Goal: Task Accomplishment & Management: Complete application form

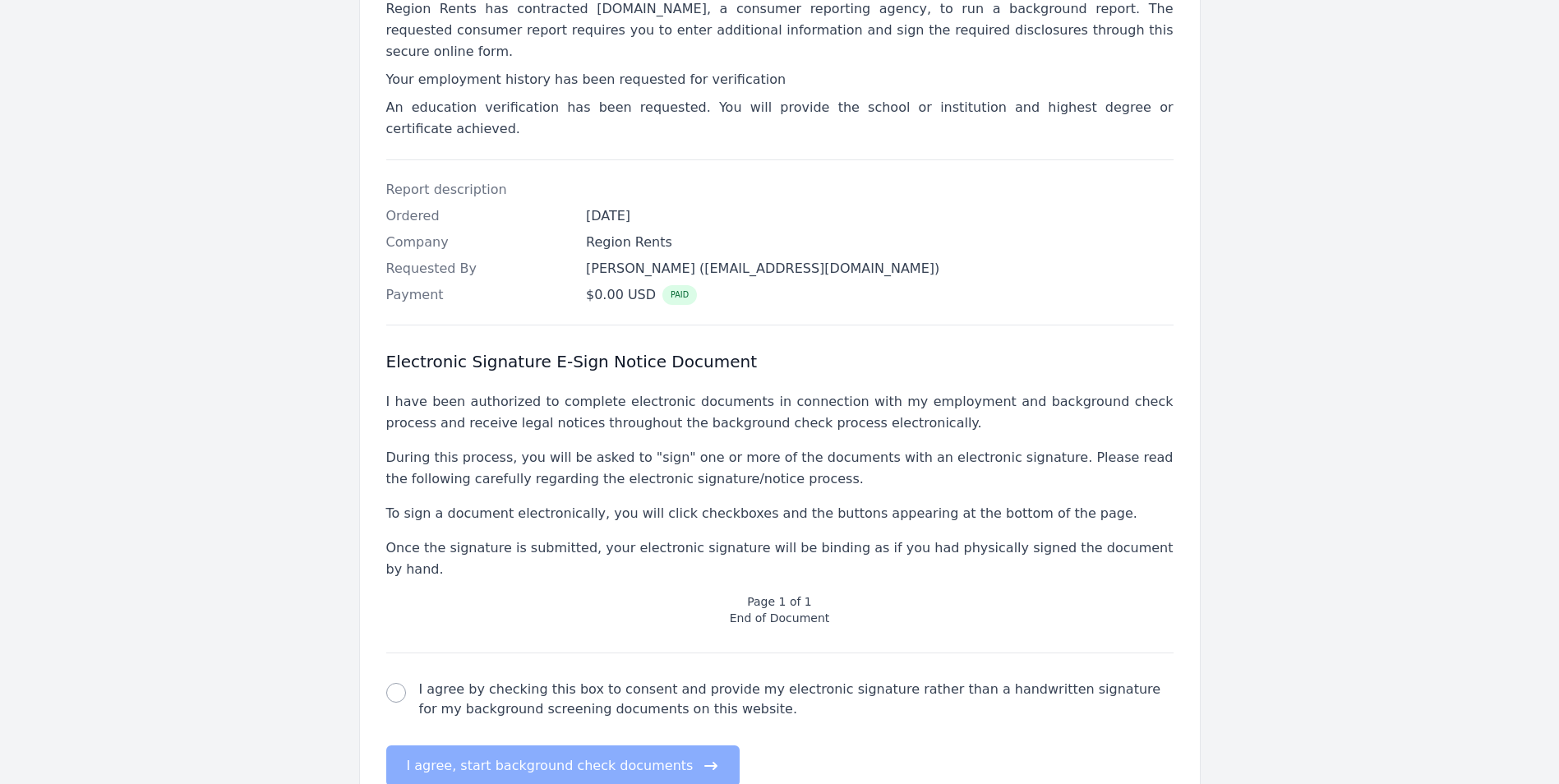
scroll to position [329, 0]
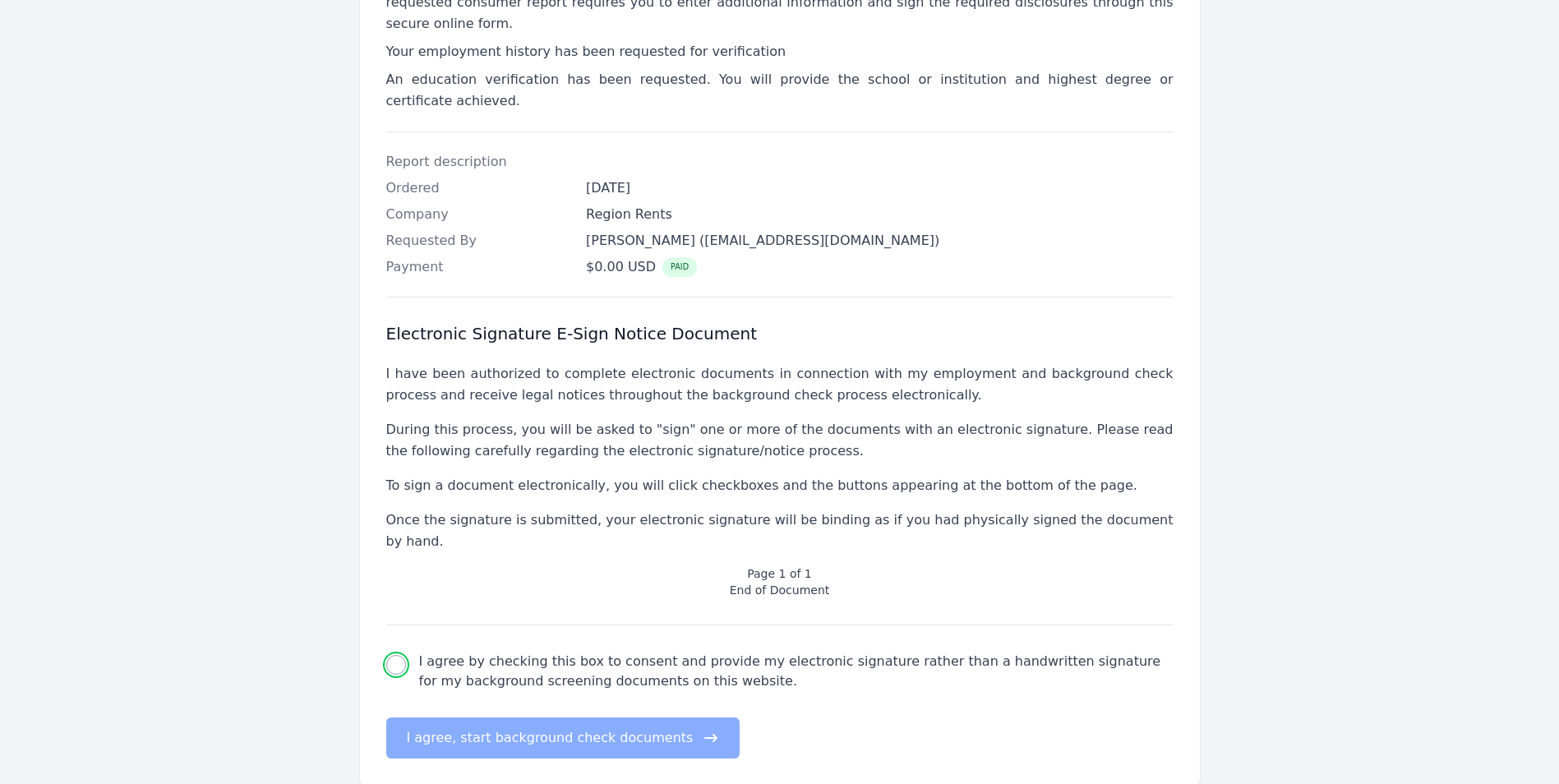
click at [402, 655] on input "I agree by checking this box to consent and provide my electronic signature rat…" at bounding box center [396, 664] width 20 height 20
checkbox input "true"
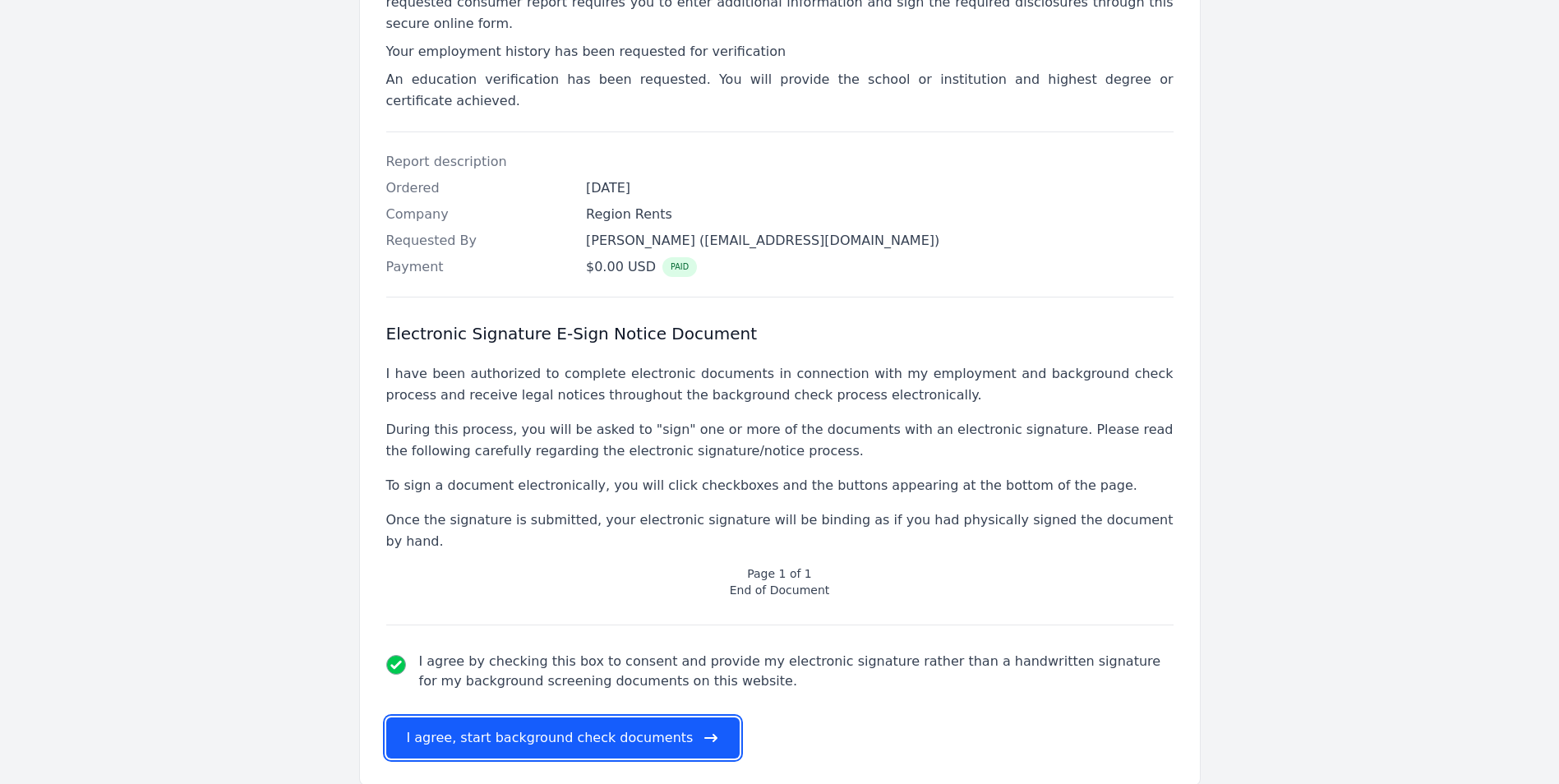
click at [505, 718] on button "I agree, start background check documents" at bounding box center [563, 738] width 355 height 41
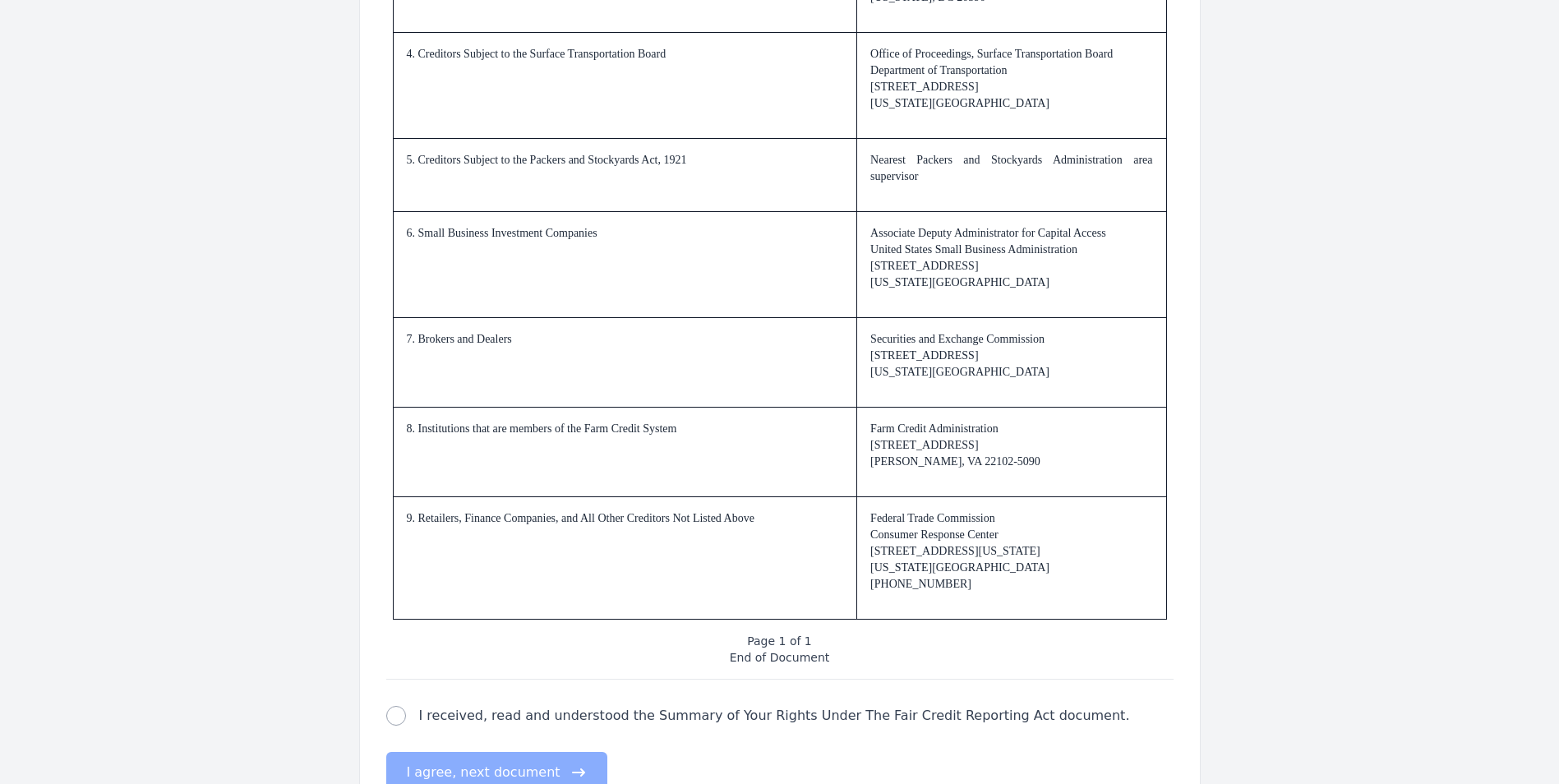
scroll to position [2333, 0]
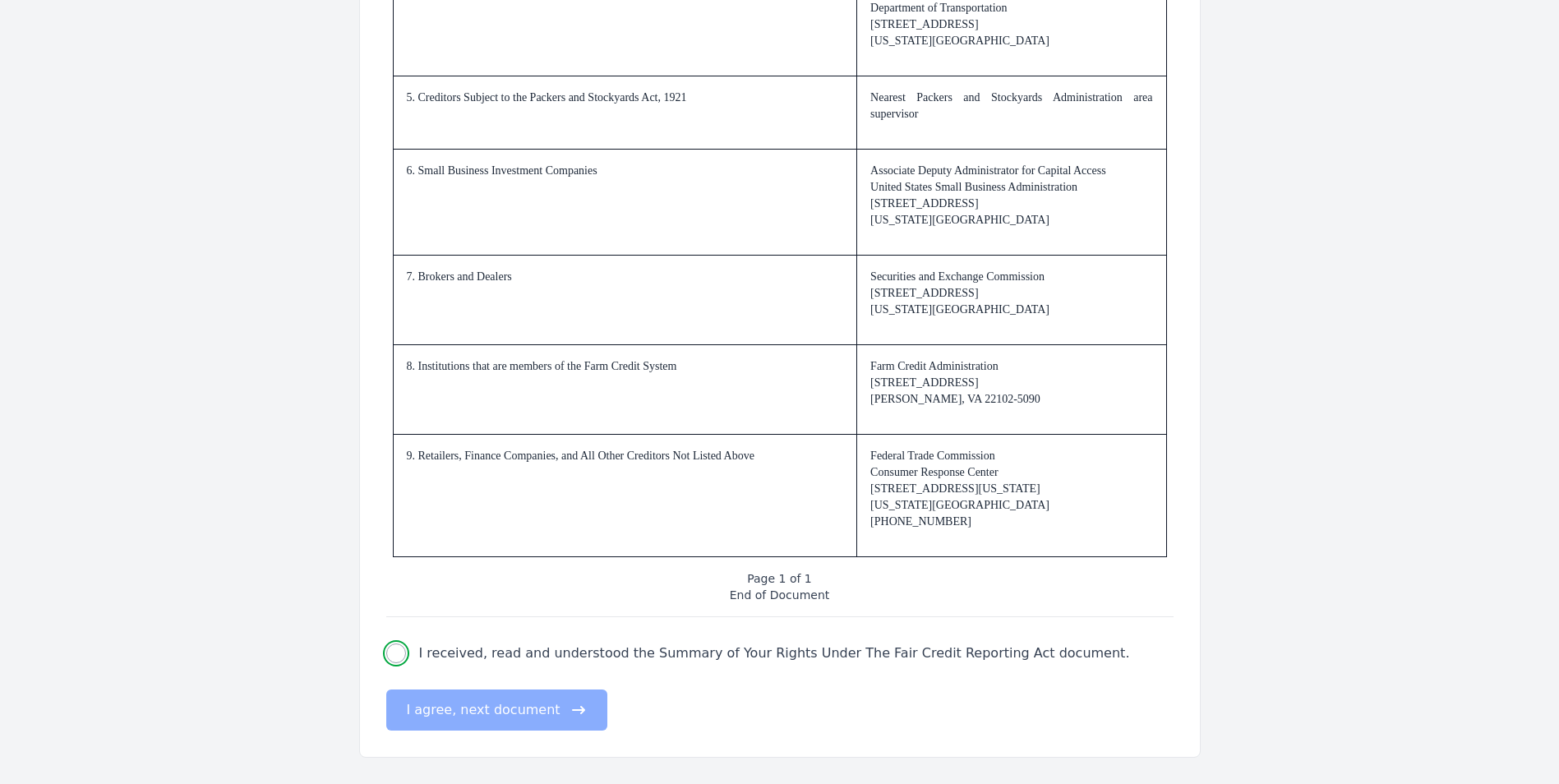
click at [402, 656] on input "I received, read and understood the Summary of Your Rights Under The Fair Credi…" at bounding box center [396, 653] width 20 height 20
checkbox input "true"
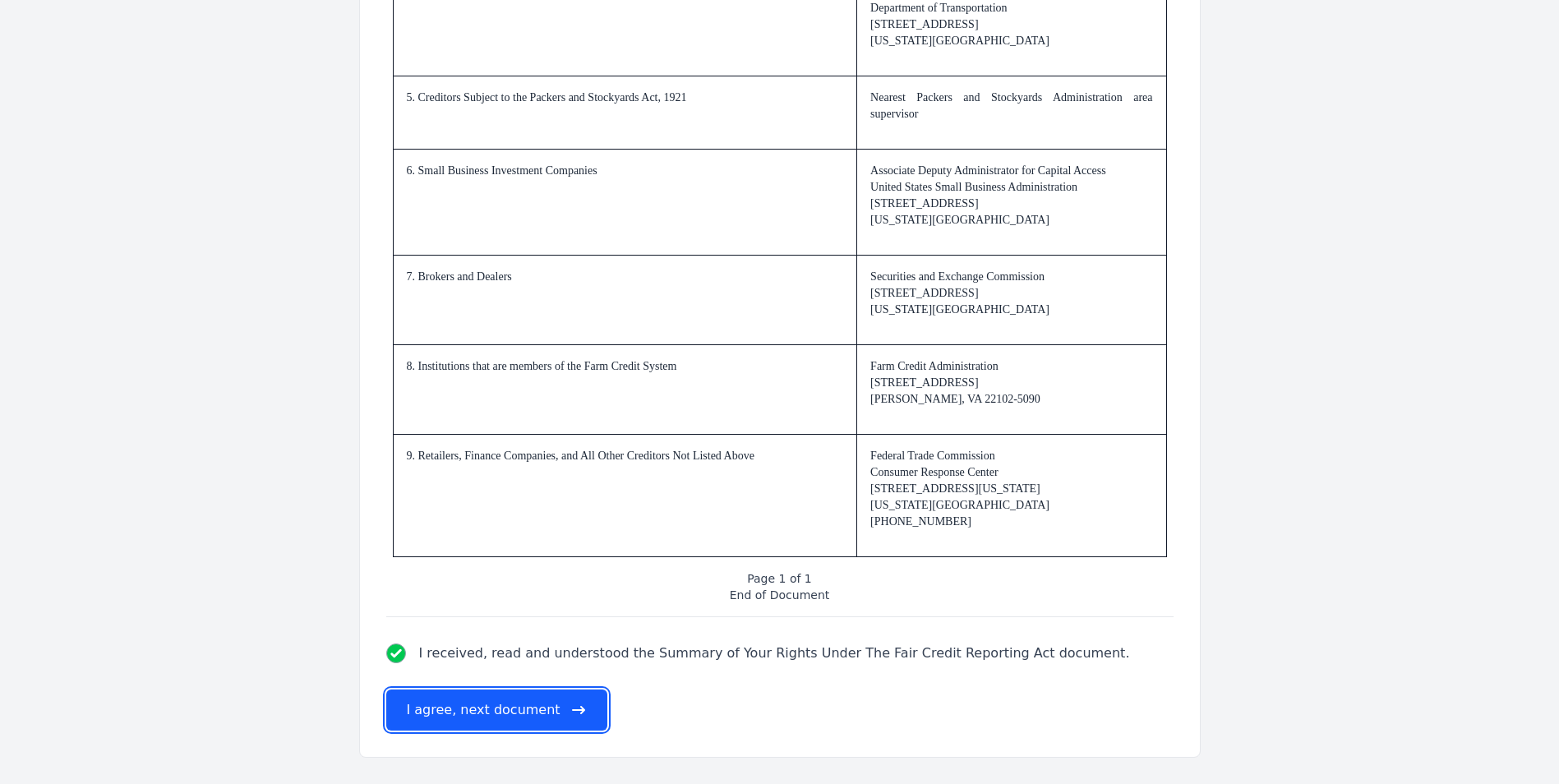
click at [475, 704] on button "I agree, next document" at bounding box center [497, 710] width 221 height 41
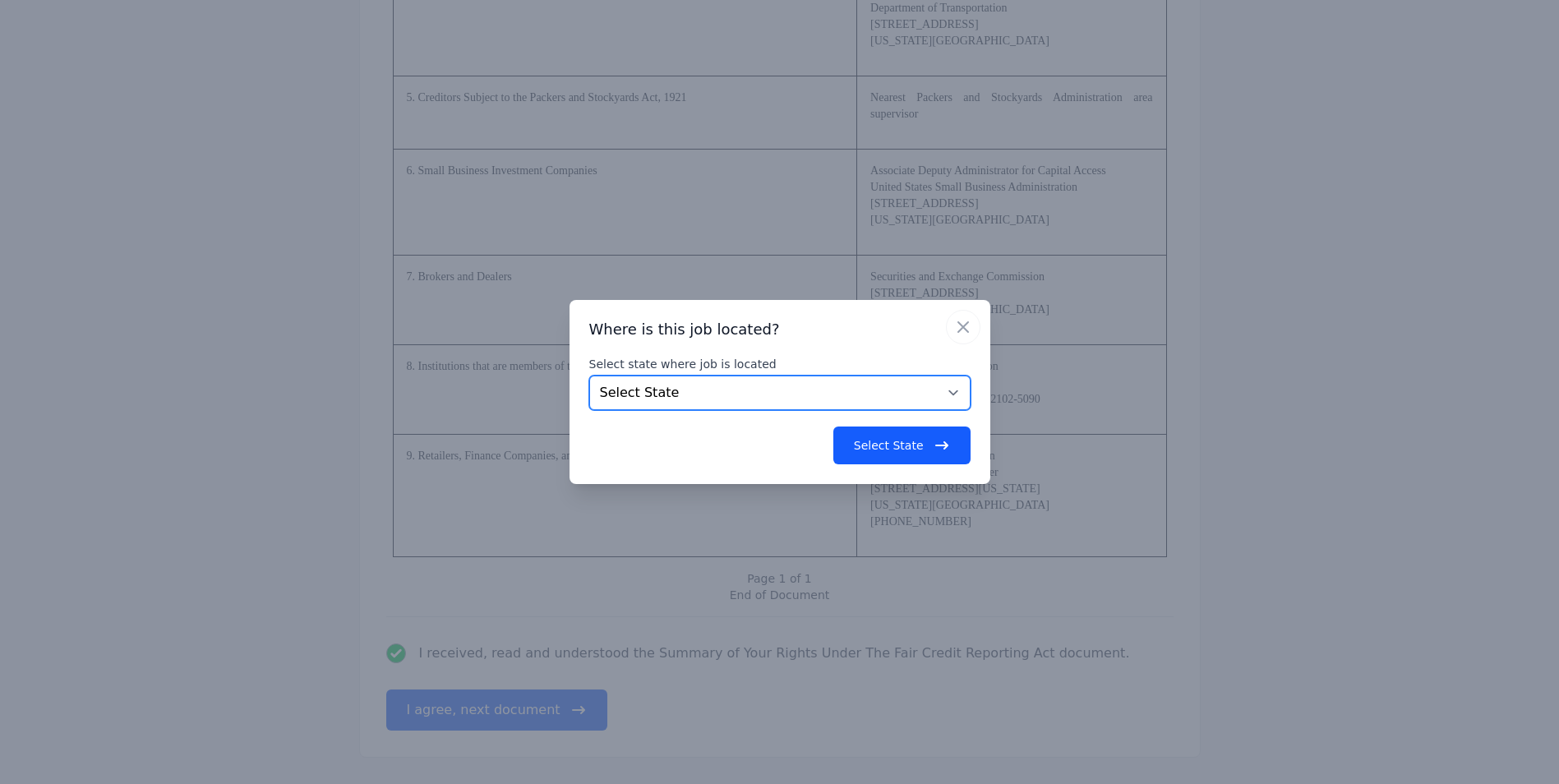
click at [949, 392] on select "Select State [US_STATE] [US_STATE] [US_STATE] [US_STATE] [US_STATE] [US_STATE] …" at bounding box center [780, 392] width 381 height 34
select select "VA"
click at [589, 375] on select "Select State [US_STATE] [US_STATE] [US_STATE] [US_STATE] [US_STATE] [US_STATE] …" at bounding box center [780, 392] width 381 height 34
click at [895, 441] on button "Select State" at bounding box center [902, 445] width 137 height 38
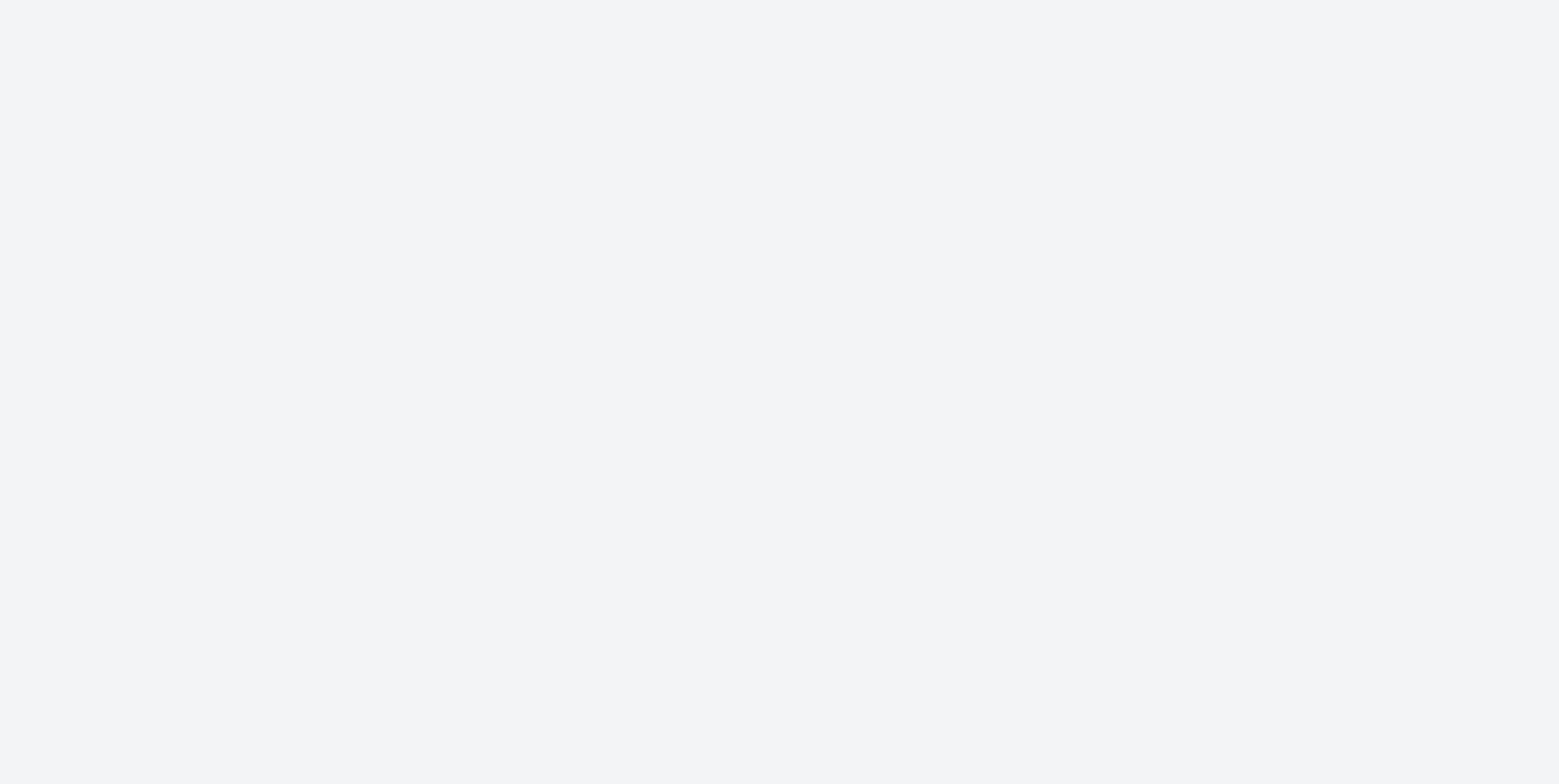
scroll to position [0, 0]
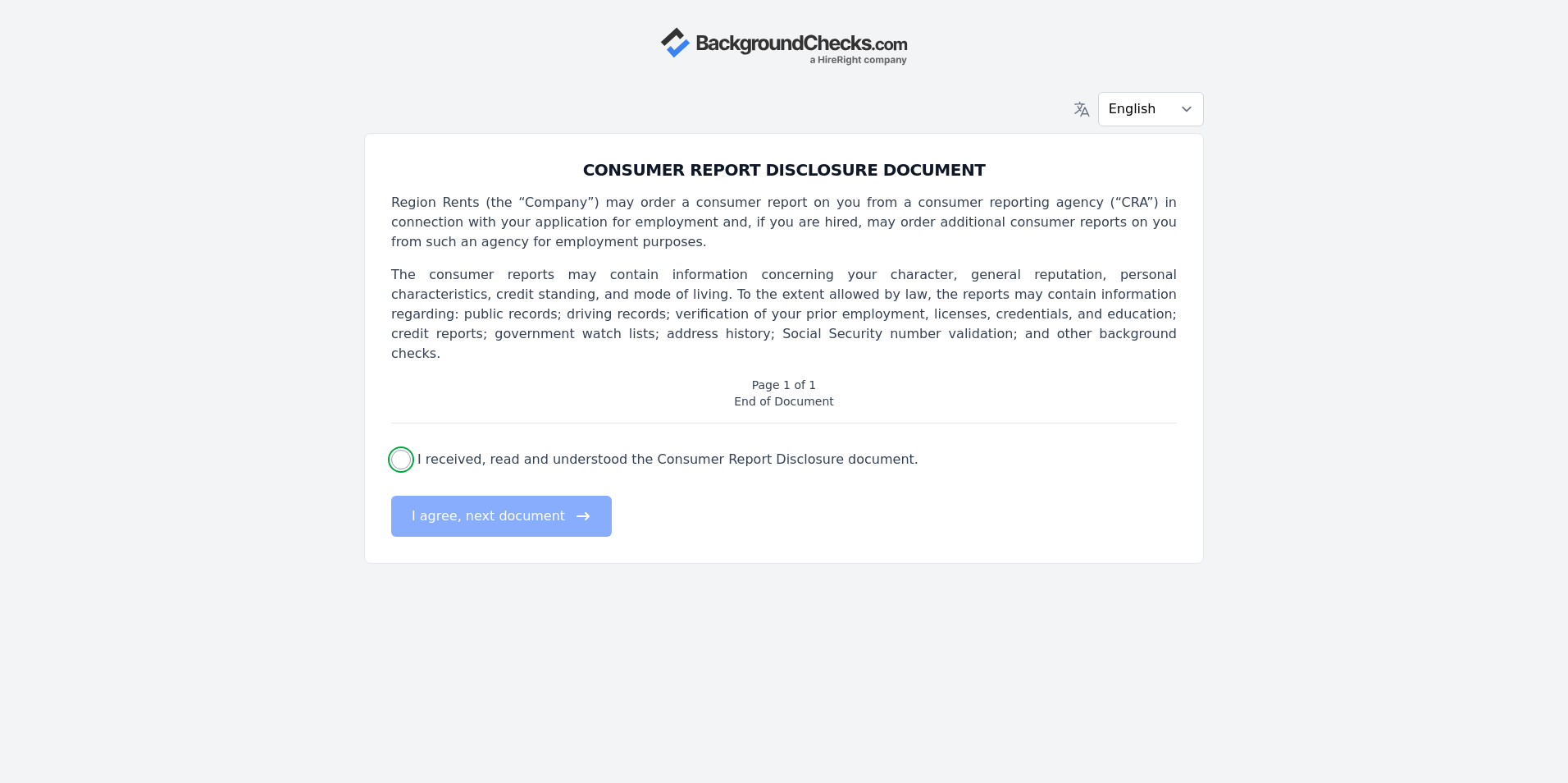
click at [400, 450] on input "I received, read and understood the Consumer Report Disclosure document." at bounding box center [400, 459] width 20 height 20
checkbox input "true"
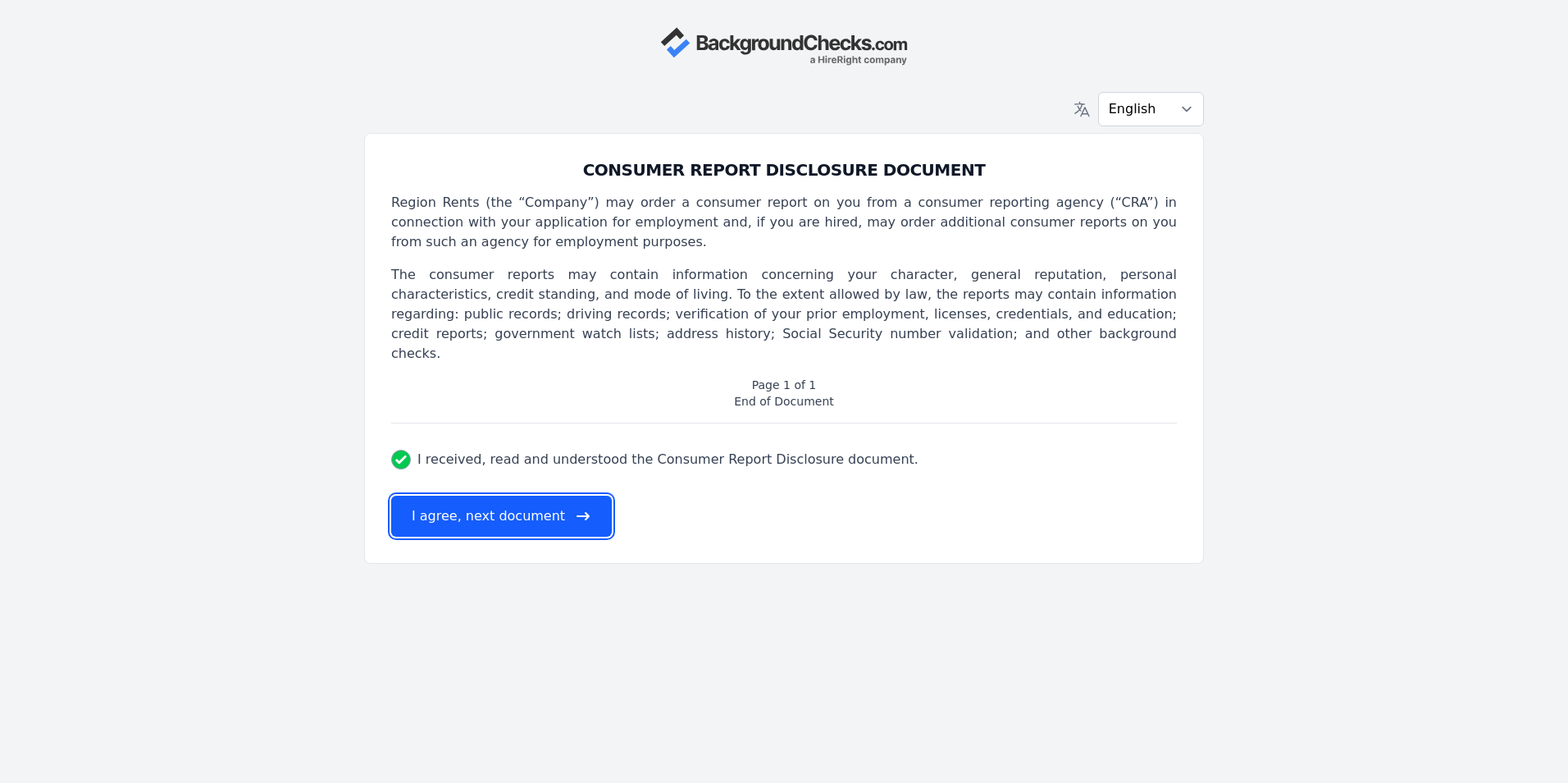
click at [493, 497] on button "I agree, next document" at bounding box center [501, 516] width 220 height 41
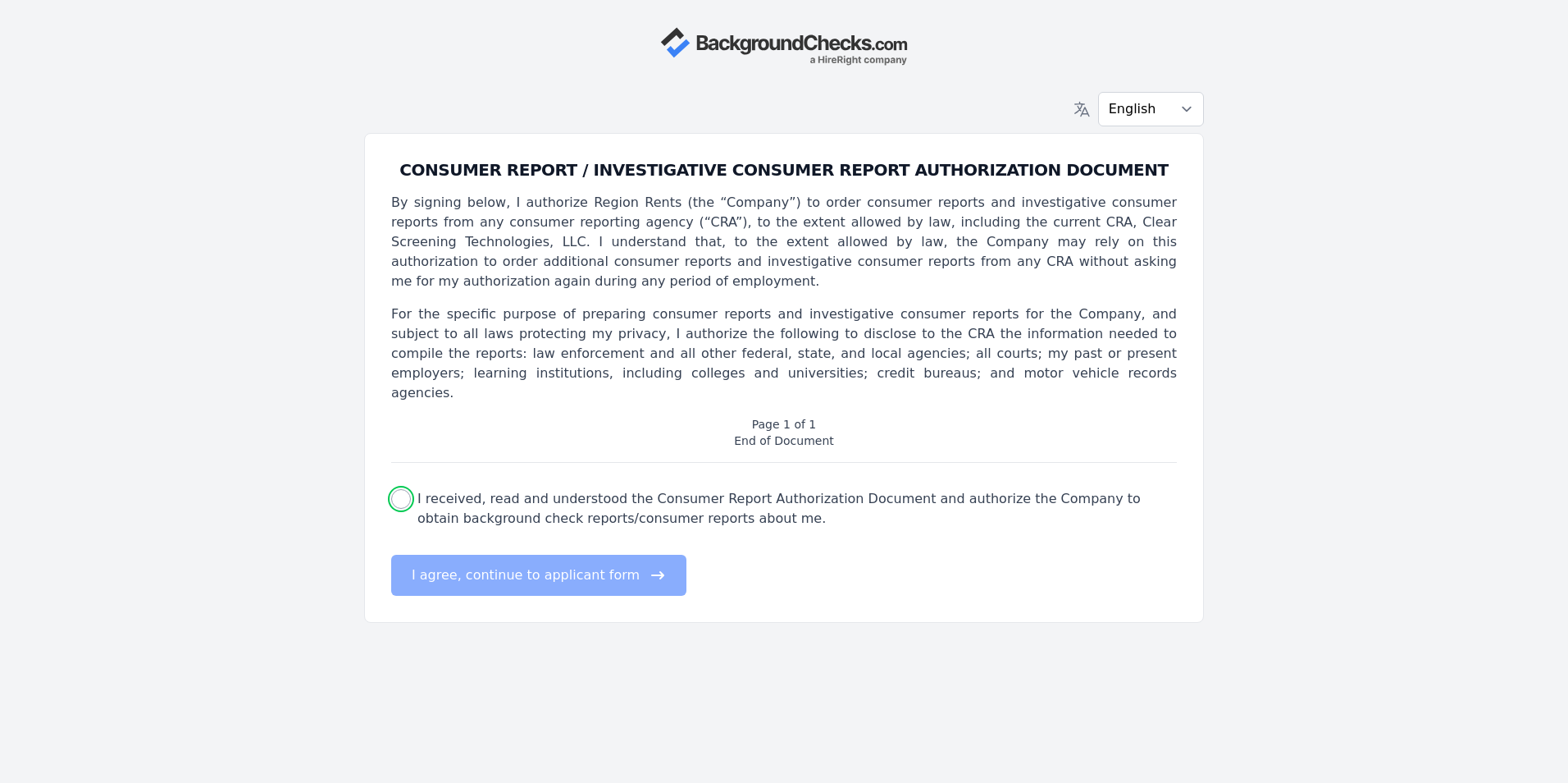
click at [401, 489] on input "I received, read and understood the Consumer Report Authorization Document and …" at bounding box center [400, 499] width 20 height 20
checkbox input "true"
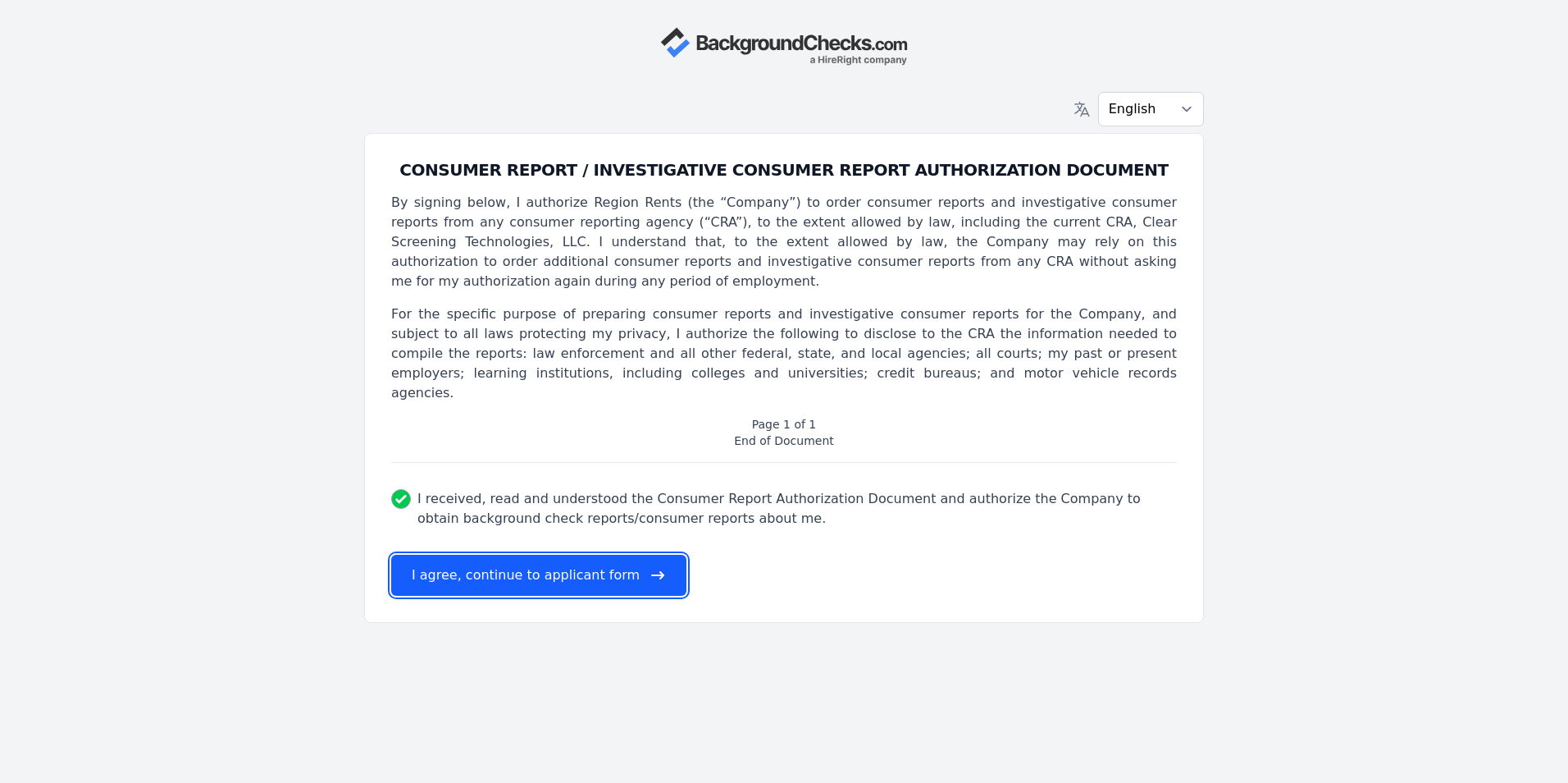
click at [488, 555] on button "I agree, continue to applicant form" at bounding box center [538, 575] width 295 height 41
select select
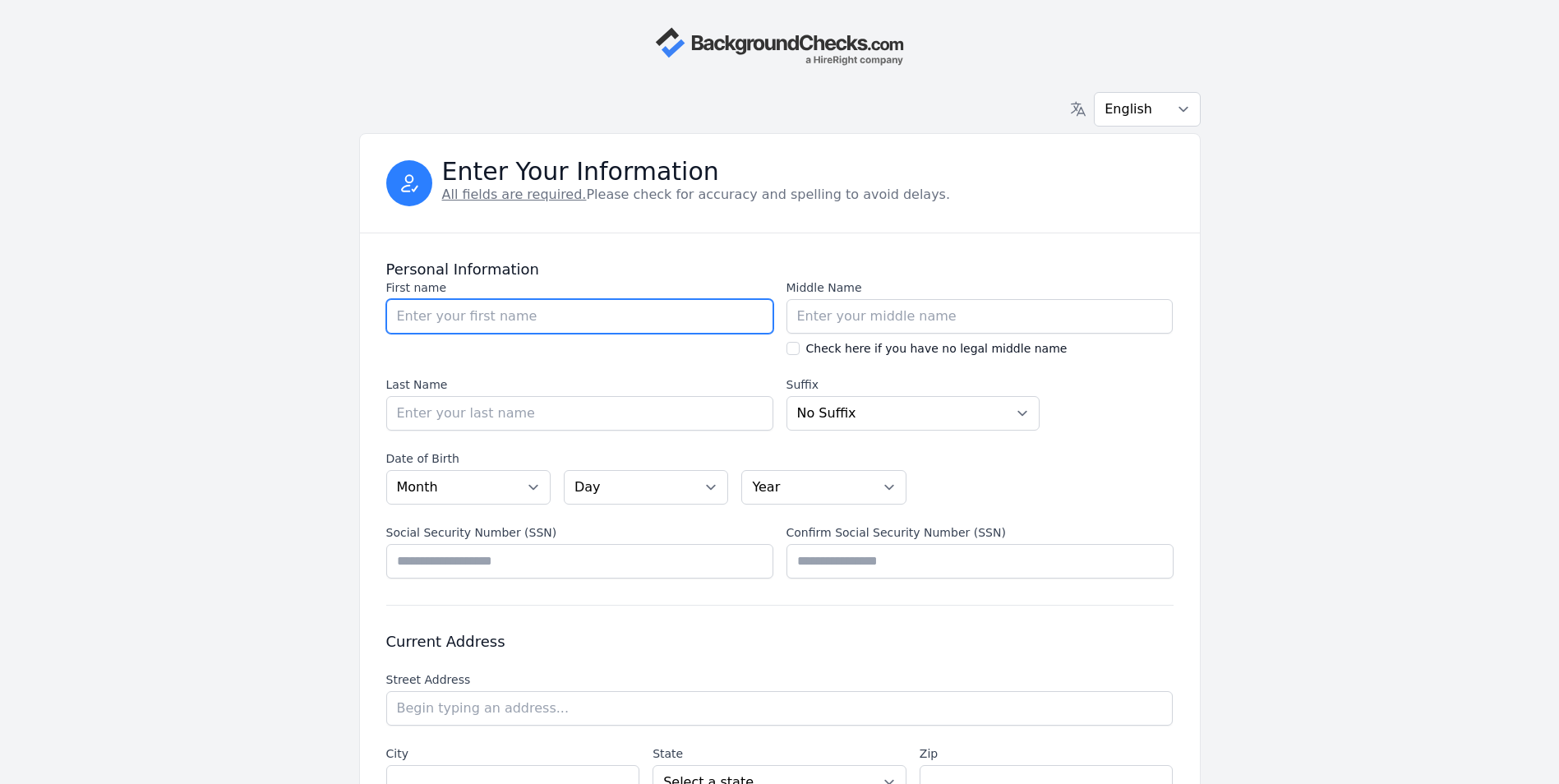
click at [424, 310] on input "First name" at bounding box center [580, 317] width 387 height 34
type input "[PERSON_NAME]"
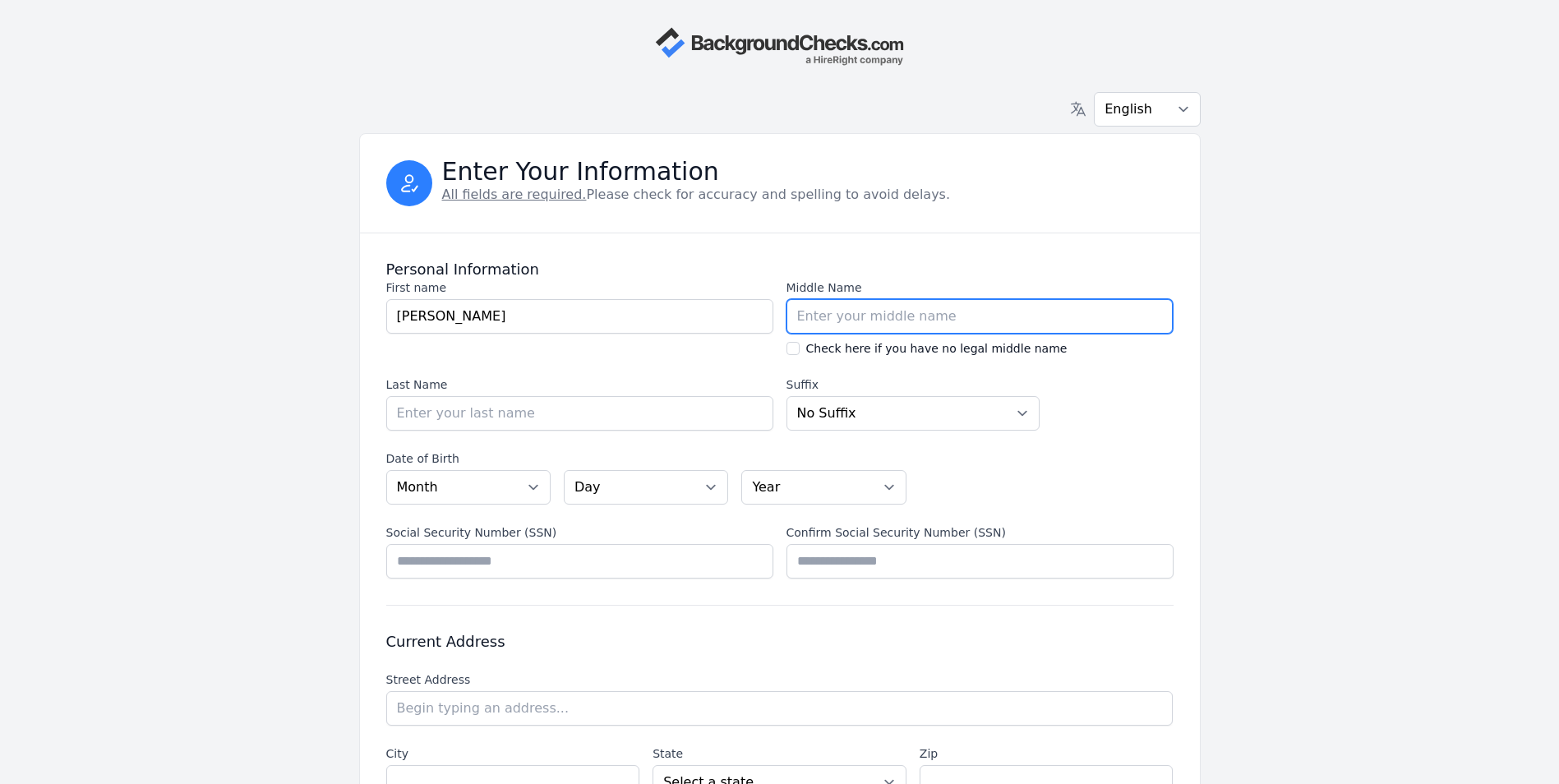
type input "Brody"
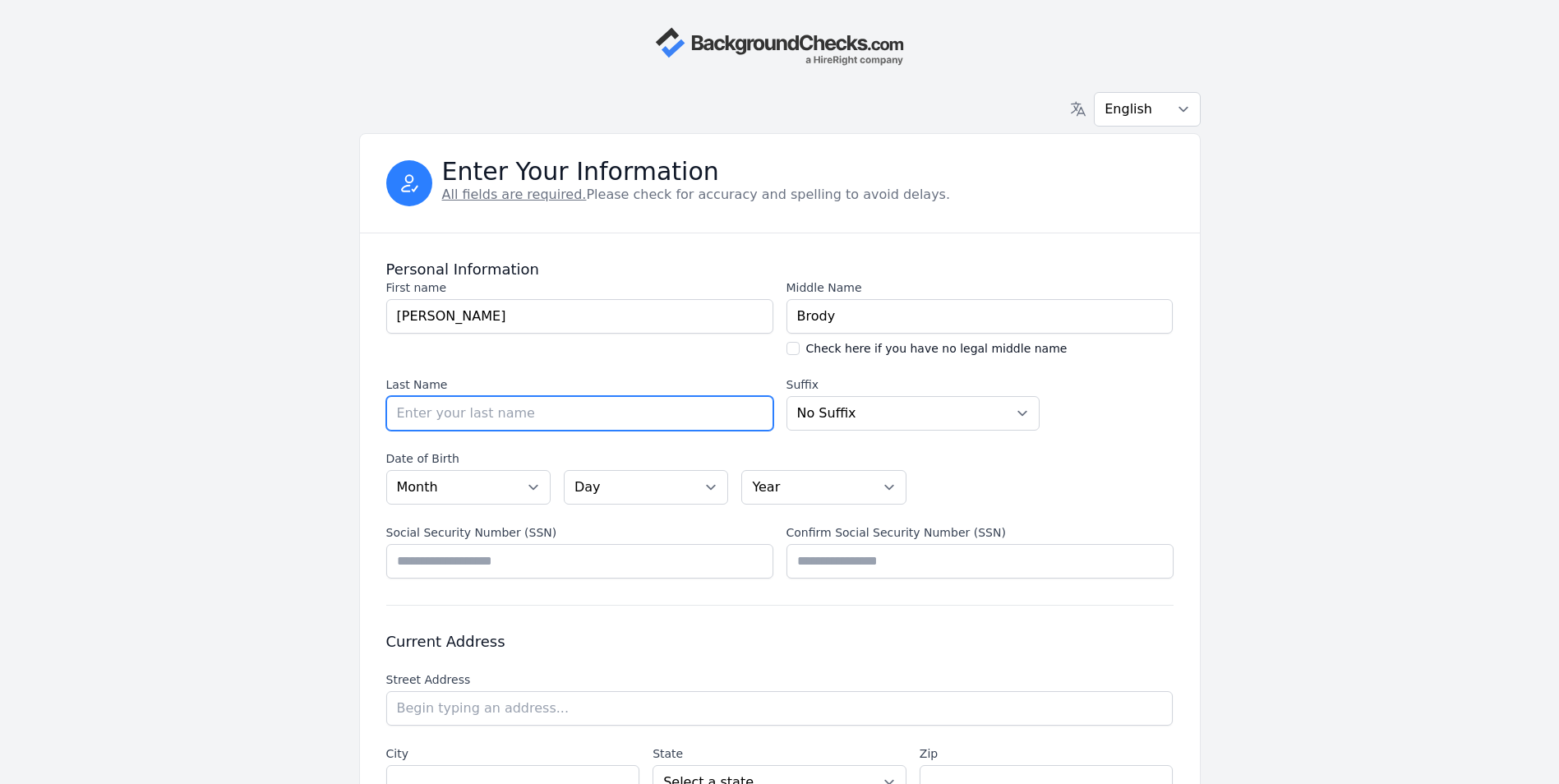
type input "[PERSON_NAME]"
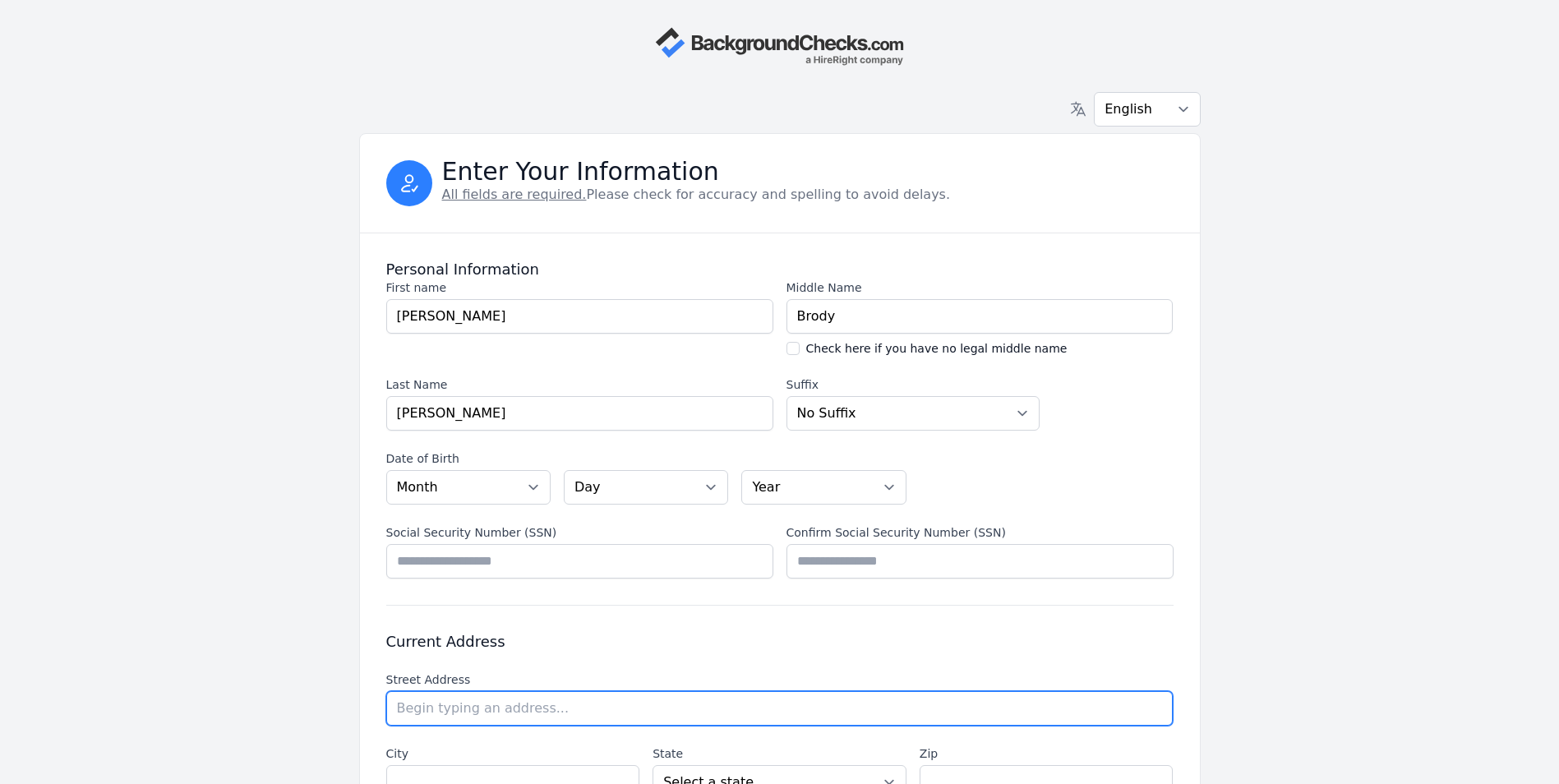
type input "[STREET_ADDRESS]"
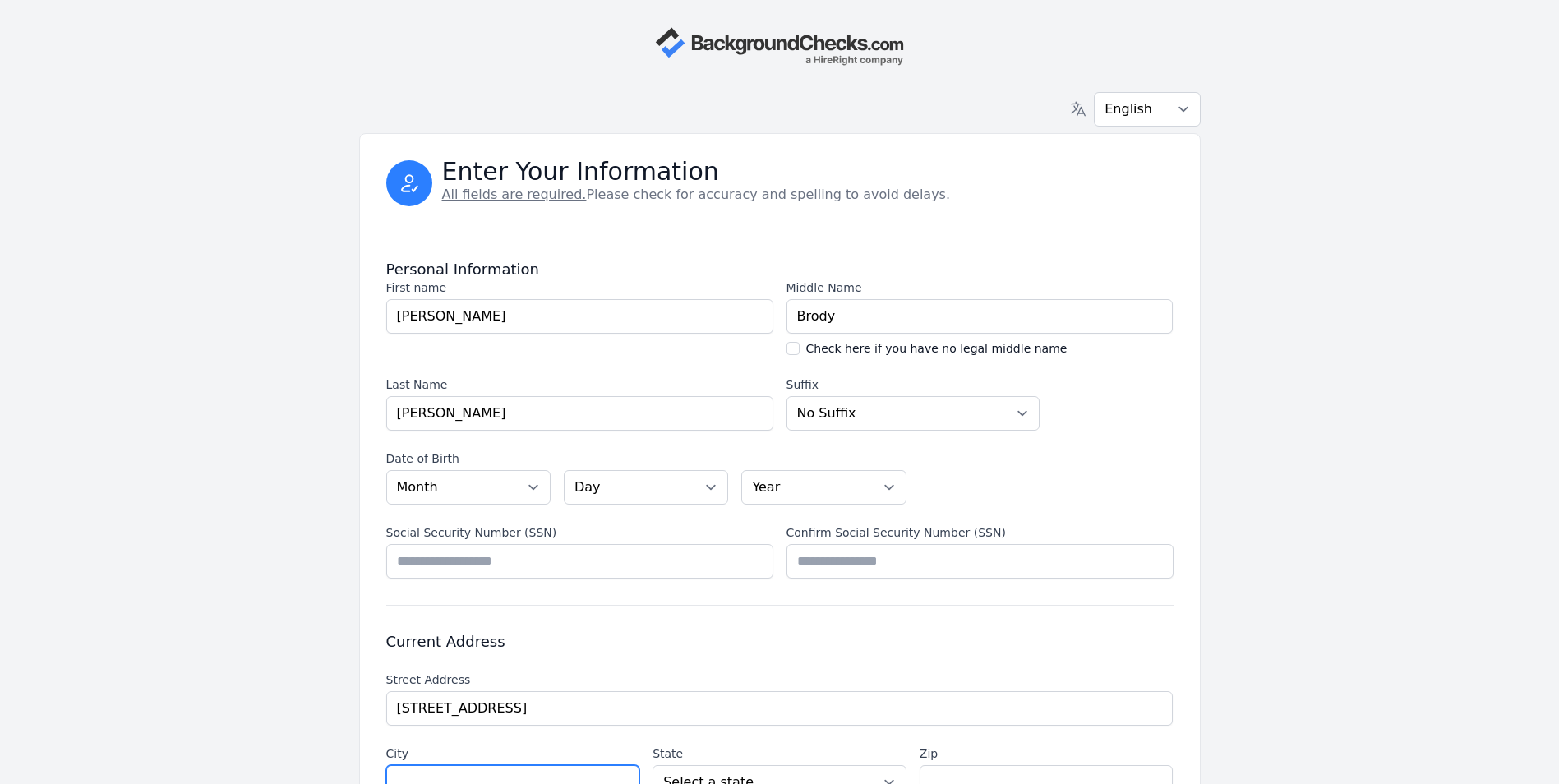
type input "[US_STATE][GEOGRAPHIC_DATA]"
select select "NC"
type input "27929"
type input "[GEOGRAPHIC_DATA]"
type input "[US_STATE][GEOGRAPHIC_DATA]"
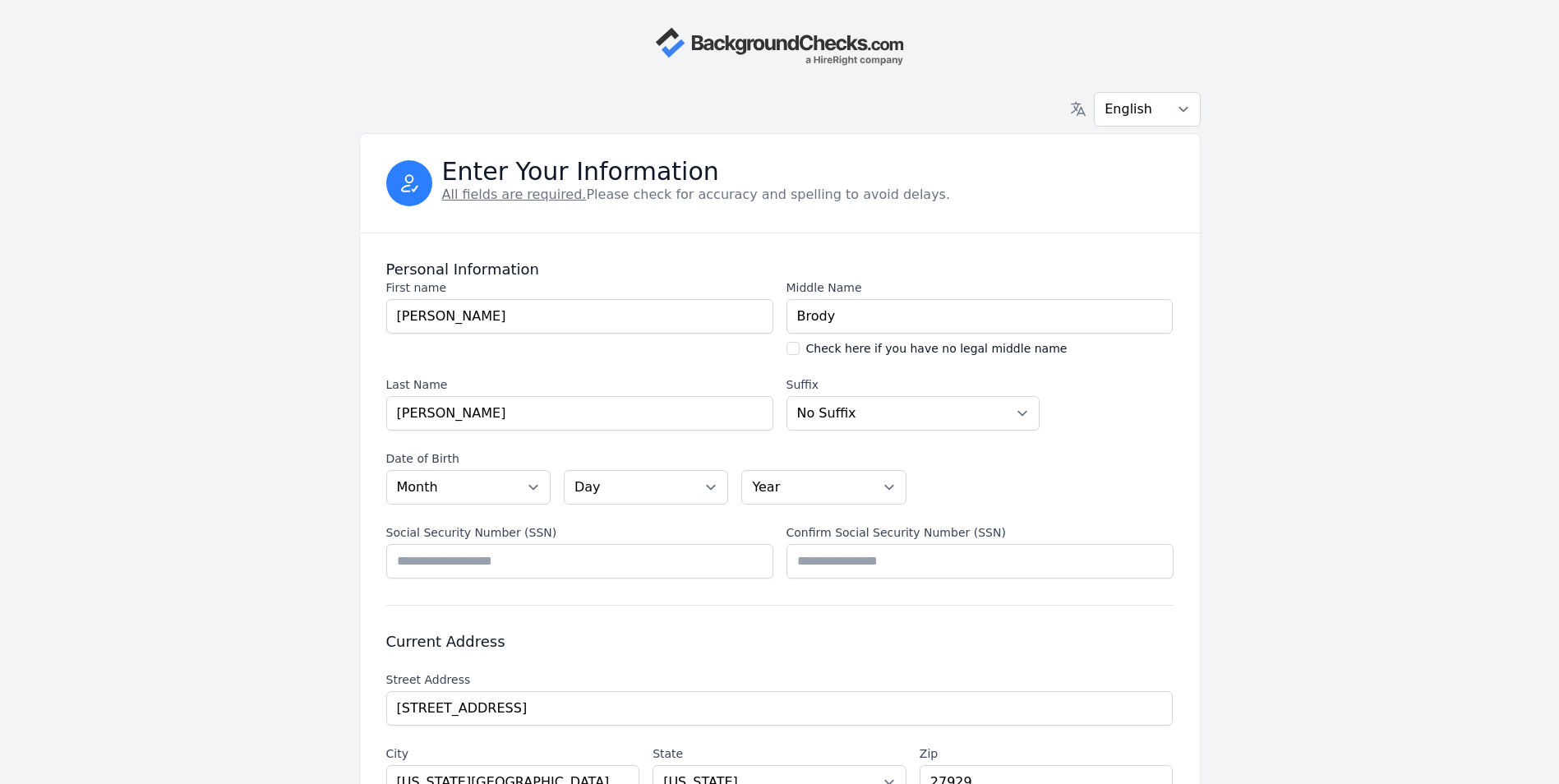
select select "VA"
type input "[PERSON_NAME]"
type input "Brody"
type input "[PERSON_NAME]"
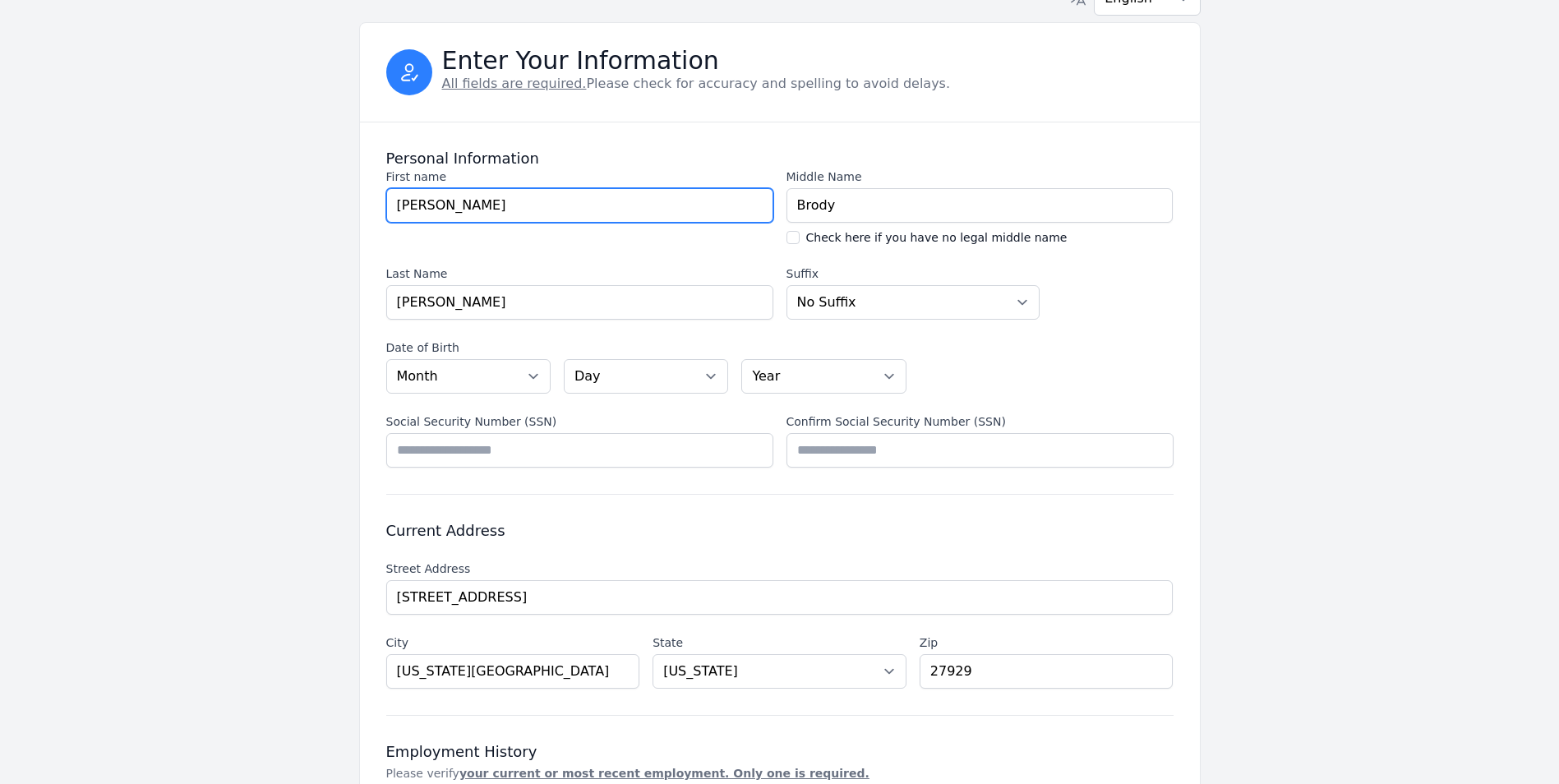
scroll to position [165, 0]
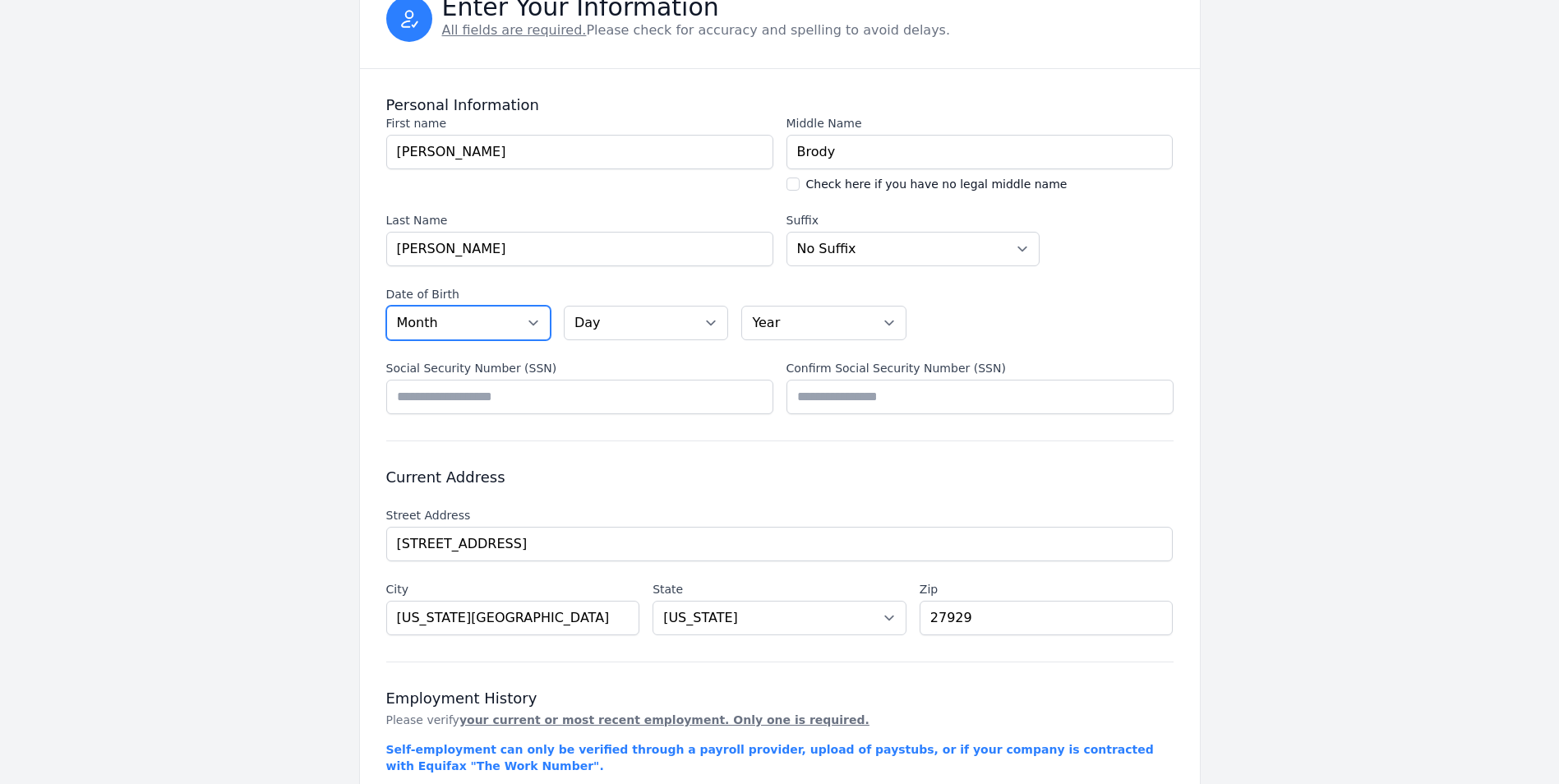
click at [531, 321] on select "Month [DATE] - [DATE] - [DATE] - [DATE] - [DATE] - [DATE] - [DATE] - [DATE] - […" at bounding box center [468, 323] width 165 height 34
select select "02"
click at [387, 305] on select "Month [DATE] - [DATE] - [DATE] - [DATE] - [DATE] - [DATE] - [DATE] - [DATE] - […" at bounding box center [468, 323] width 165 height 34
click at [707, 315] on select "Day 01 02 03 04 05 06 07 08 09 10 11 12 13 14 15 16 17 18 19 20 21 22 23 24 25 …" at bounding box center [645, 323] width 165 height 34
select select "08"
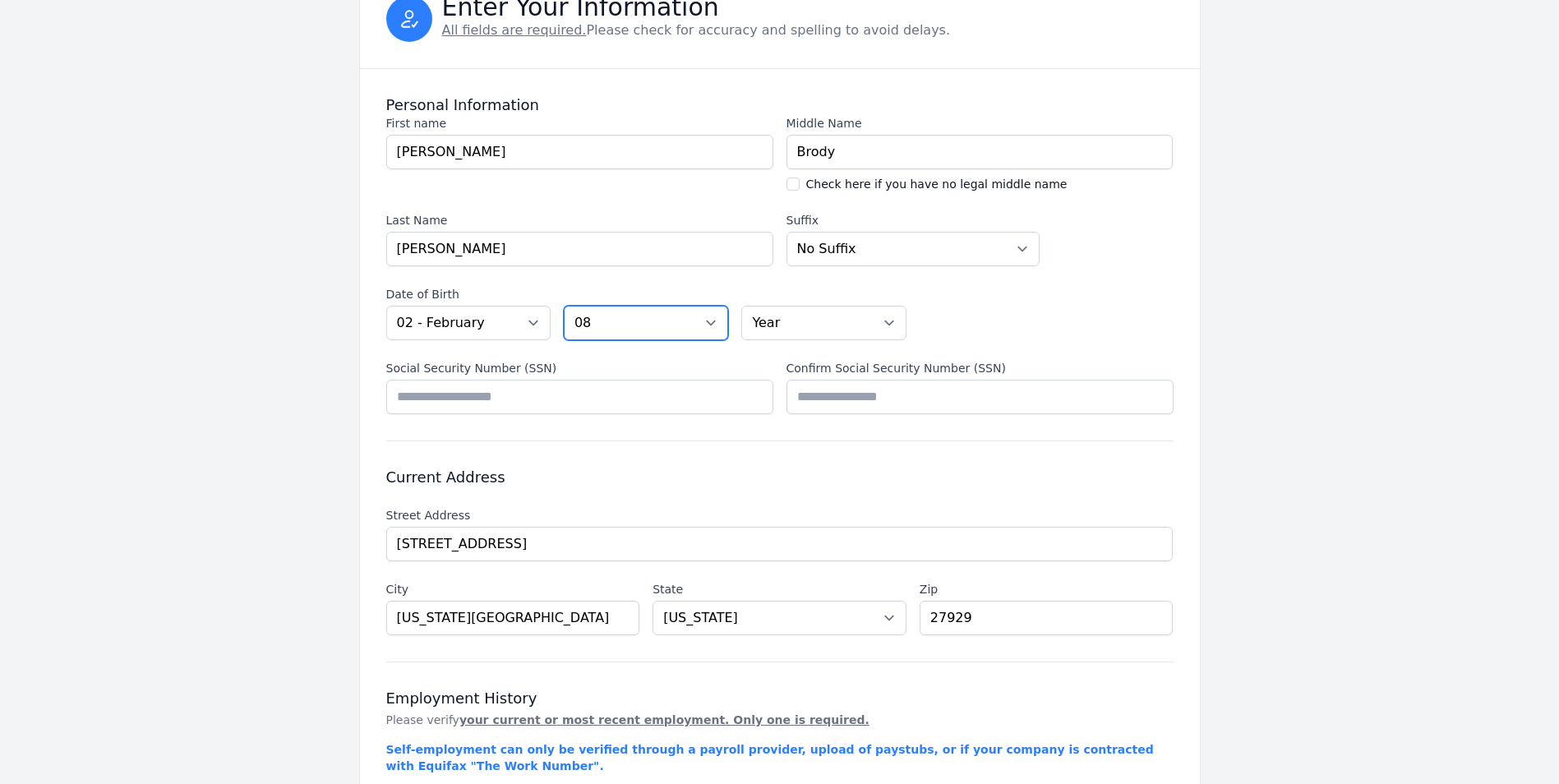
click at [563, 305] on select "Day 01 02 03 04 05 06 07 08 09 10 11 12 13 14 15 16 17 18 19 20 21 22 23 24 25 …" at bounding box center [645, 323] width 165 height 34
click at [888, 320] on select "Year [DATE] 2006 2005 2004 2003 2002 2001 2000 1999 1998 1997 1996 1995 1994 19…" at bounding box center [823, 323] width 165 height 34
select select "1972"
click at [741, 305] on select "Year [DATE] 2006 2005 2004 2003 2002 2001 2000 1999 1998 1997 1996 1995 1994 19…" at bounding box center [823, 323] width 165 height 34
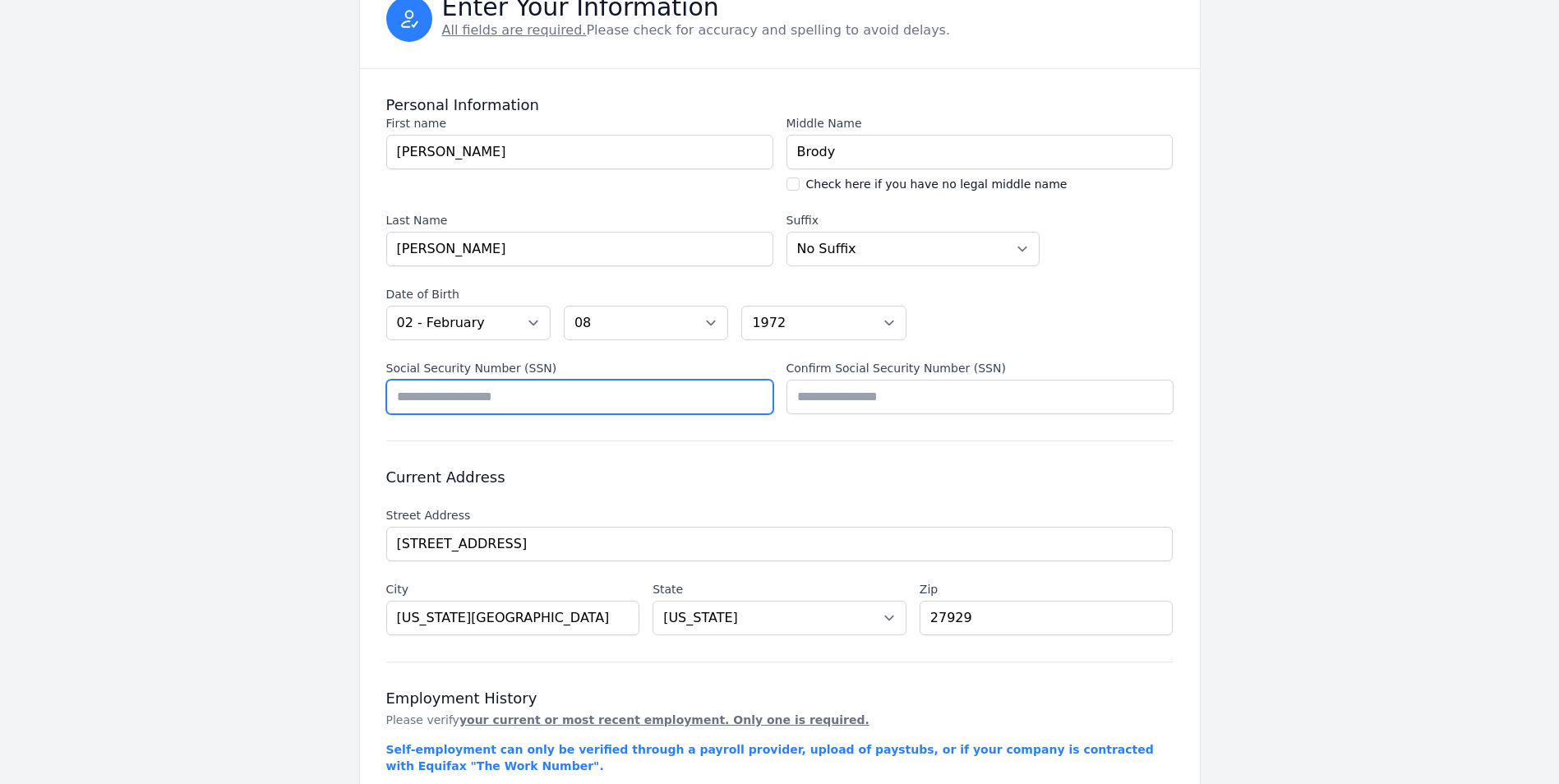
click at [467, 395] on input "Social Security Number (SSN)" at bounding box center [580, 397] width 387 height 34
type input "*********"
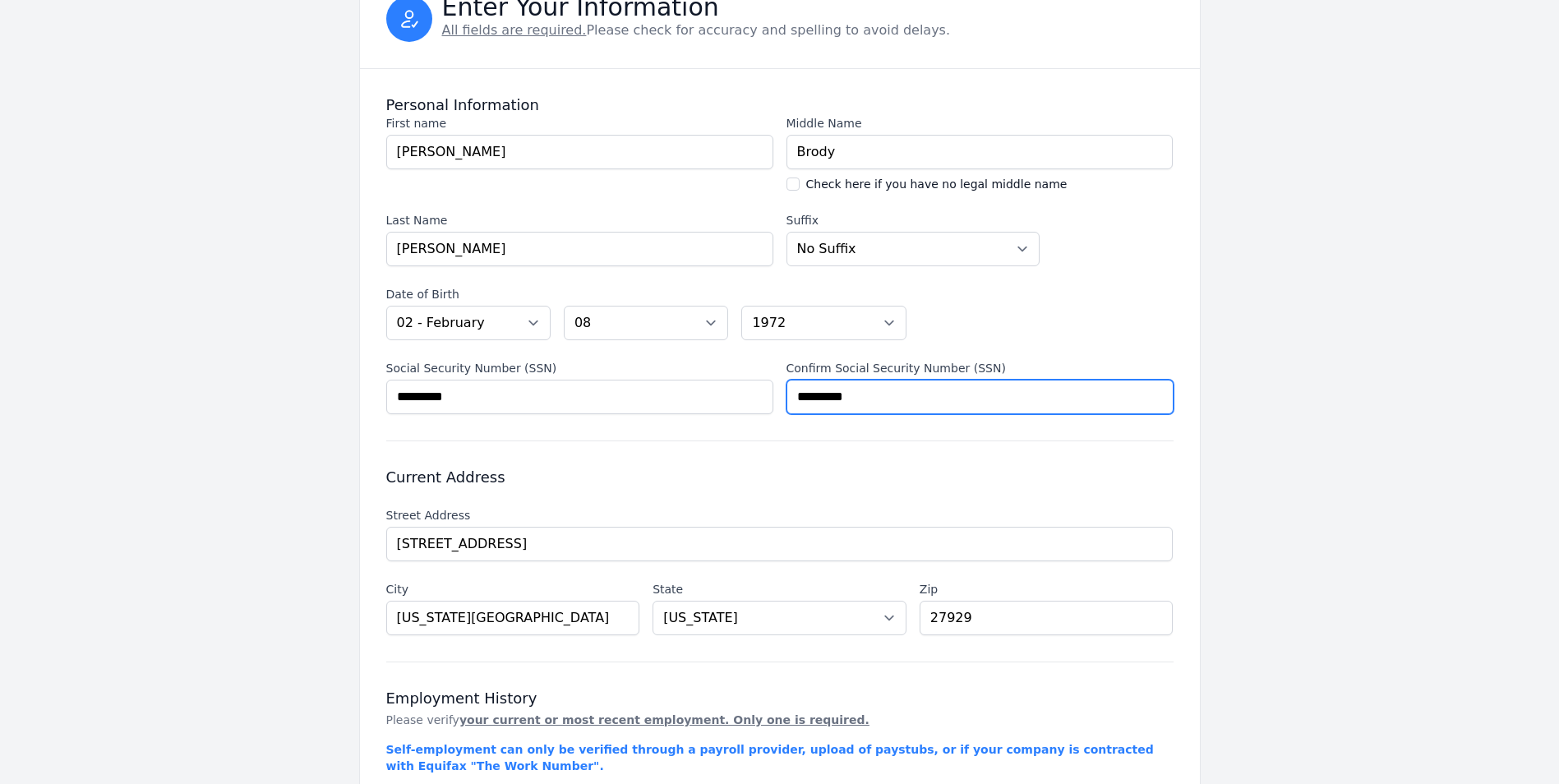
type input "*********"
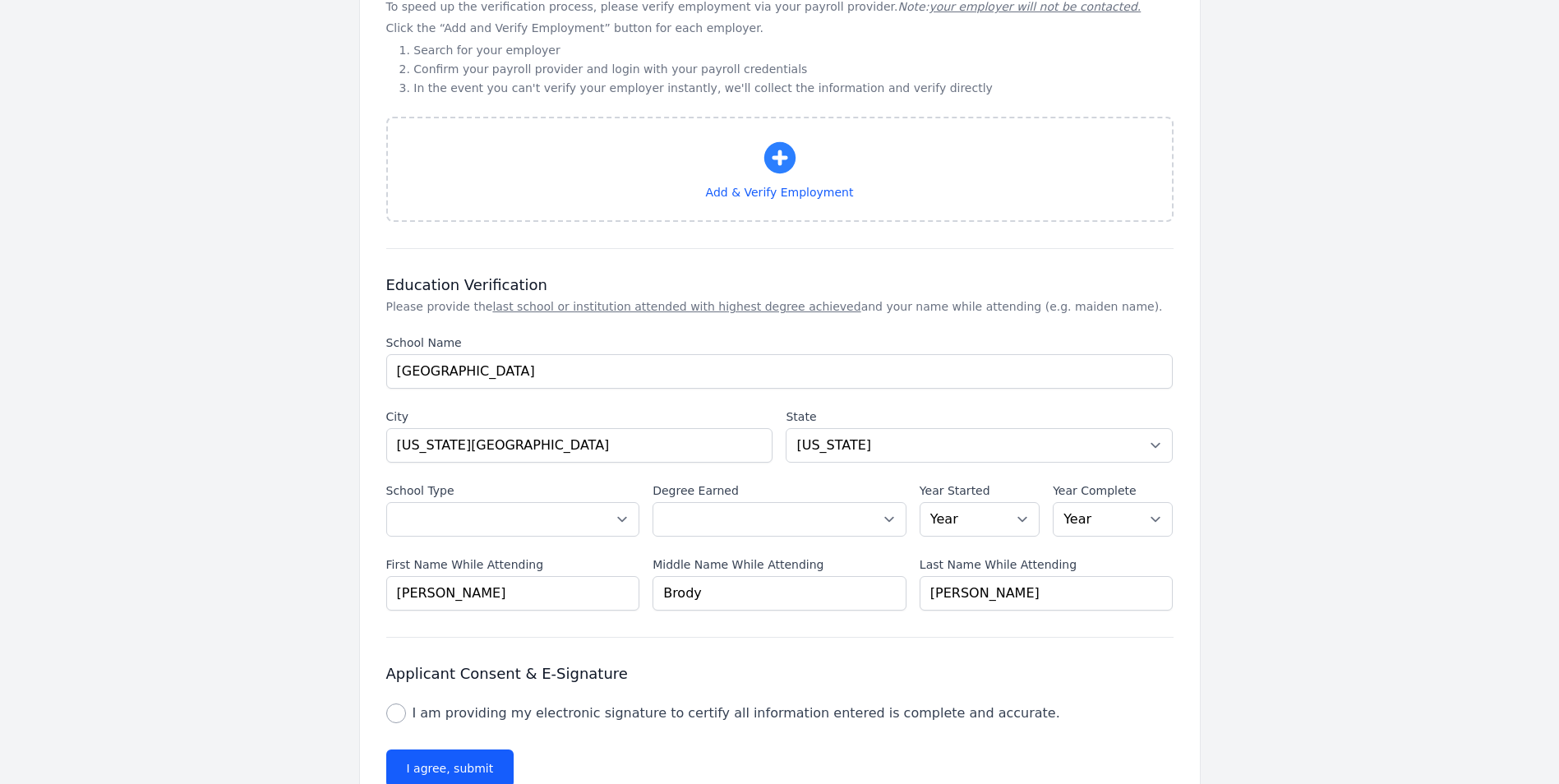
scroll to position [1010, 0]
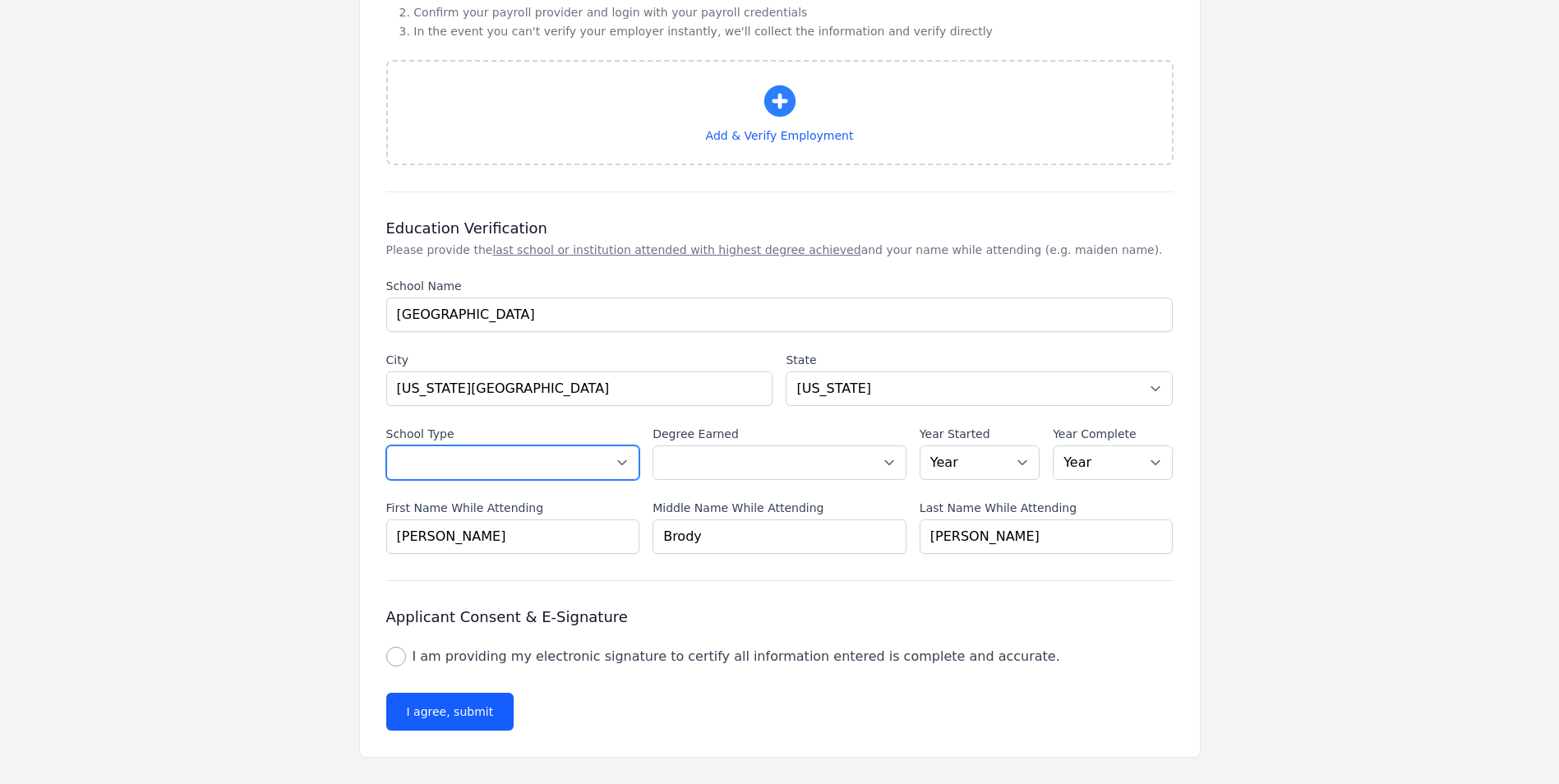
click at [625, 462] on select "Select a School Type High School U.S. College or [GEOGRAPHIC_DATA] (Non-U.S.) O…" at bounding box center [513, 462] width 254 height 34
select select "high_school"
click at [387, 445] on select "Select a School Type High School U.S. College or [GEOGRAPHIC_DATA] (Non-U.S.) O…" at bounding box center [513, 462] width 254 height 34
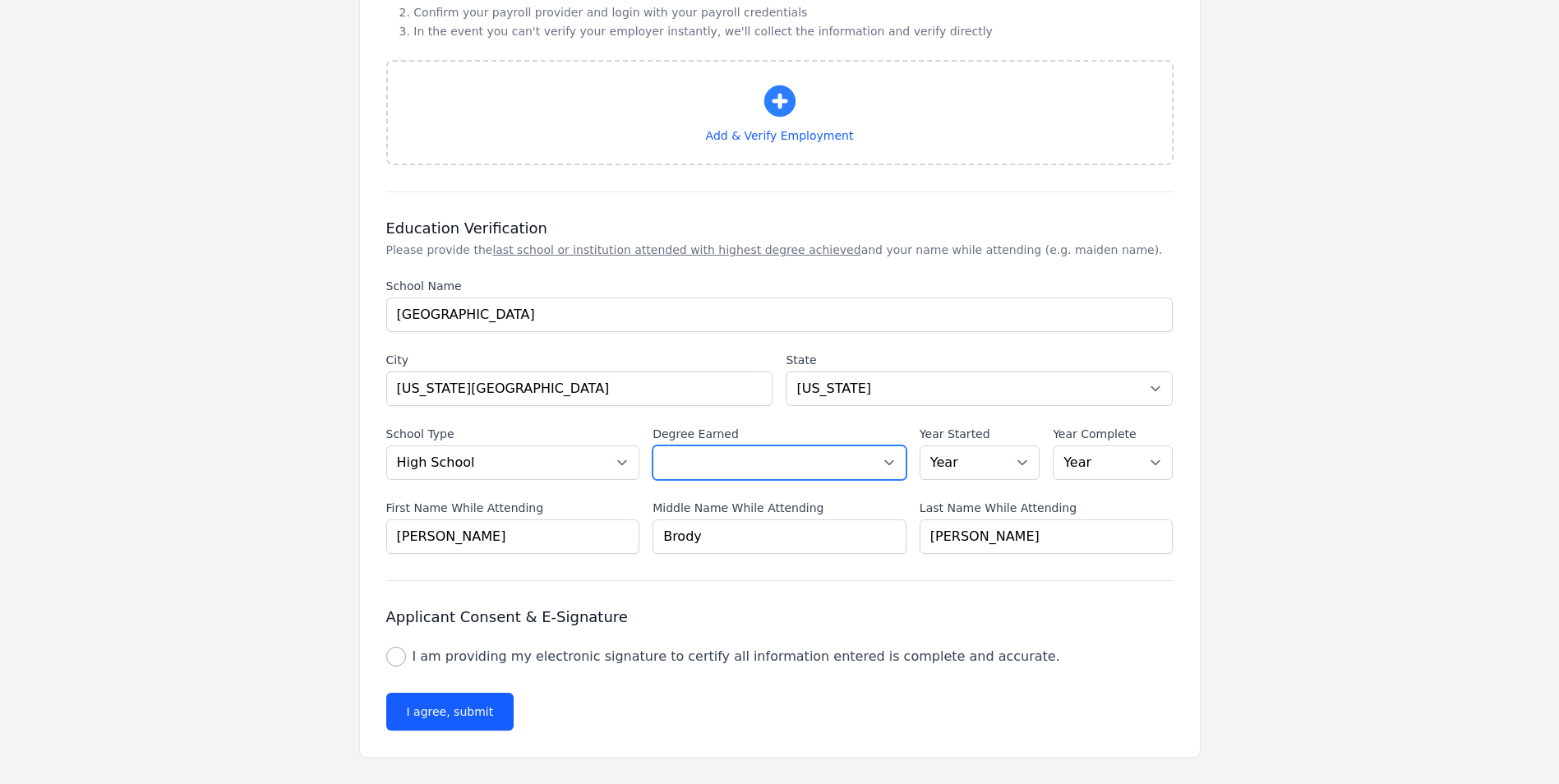
click at [886, 467] on select "Select a Degree No degree or incomplete High School Diploma or GED Associate's …" at bounding box center [779, 462] width 254 height 34
select select "high_school"
click at [652, 445] on select "Select a Degree No degree or incomplete High School Diploma or GED Associate's …" at bounding box center [779, 462] width 254 height 34
click at [1022, 463] on select "Year [DATE] 2024 2023 2022 2021 2020 2019 2018 2017 2016 2015 2014 2013 2012 20…" at bounding box center [979, 462] width 120 height 34
click at [1023, 466] on select "Year [DATE] 2024 2023 2022 2021 2020 2019 2018 2017 2016 2015 2014 2013 2012 20…" at bounding box center [979, 462] width 120 height 34
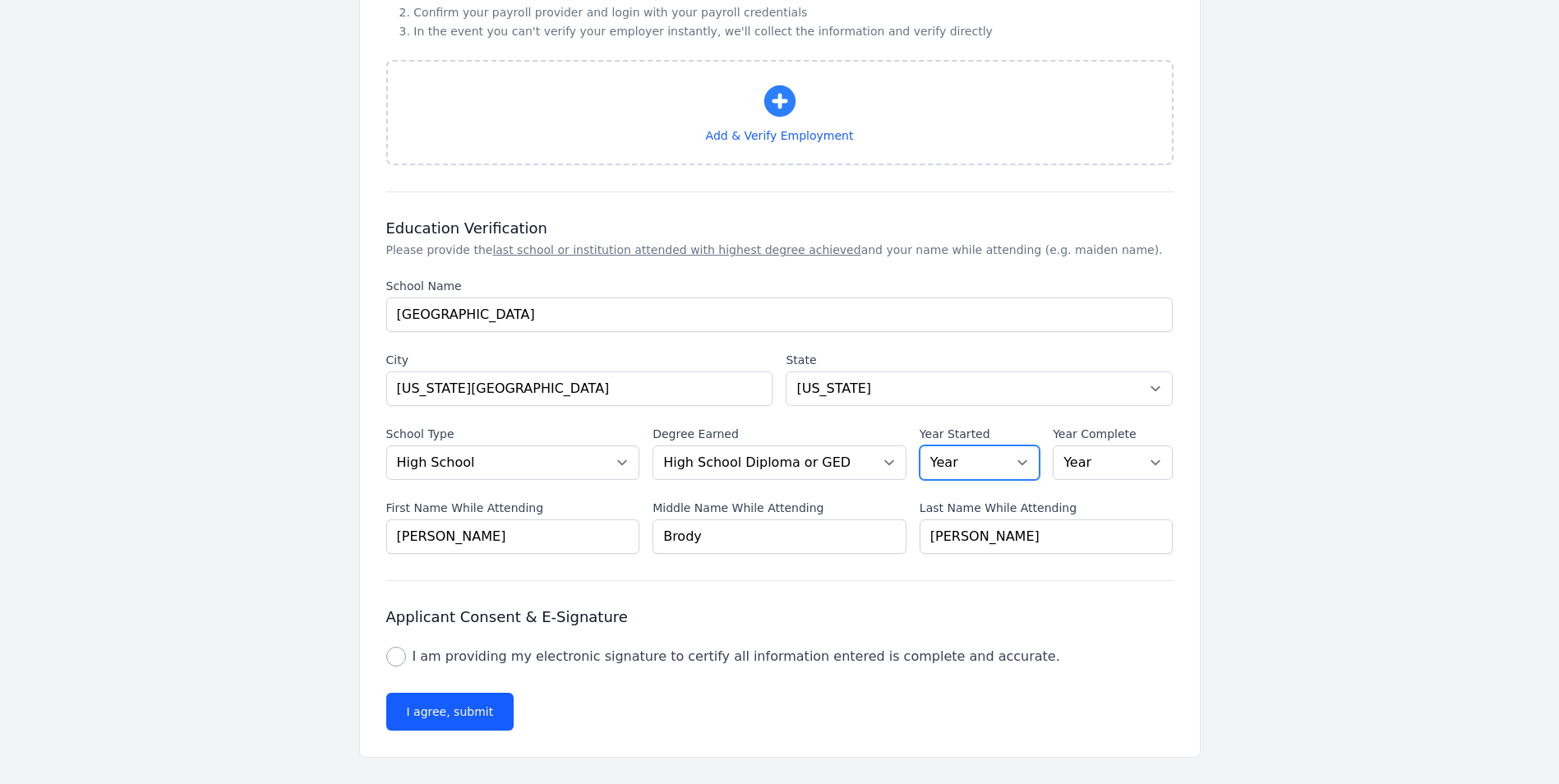
select select "1988"
click at [920, 445] on select "Year [DATE] 2024 2023 2022 2021 2020 2019 2018 2017 2016 2015 2014 2013 2012 20…" at bounding box center [979, 462] width 120 height 34
click at [1156, 461] on select "Year [DATE] 2024 2023 2022 2021 2020 2019 2018 2017 2016 2015 2014 2013 2012 20…" at bounding box center [1112, 462] width 120 height 34
select select "1990"
click at [1053, 445] on select "Year [DATE] 2024 2023 2022 2021 2020 2019 2018 2017 2016 2015 2014 2013 2012 20…" at bounding box center [1112, 462] width 120 height 34
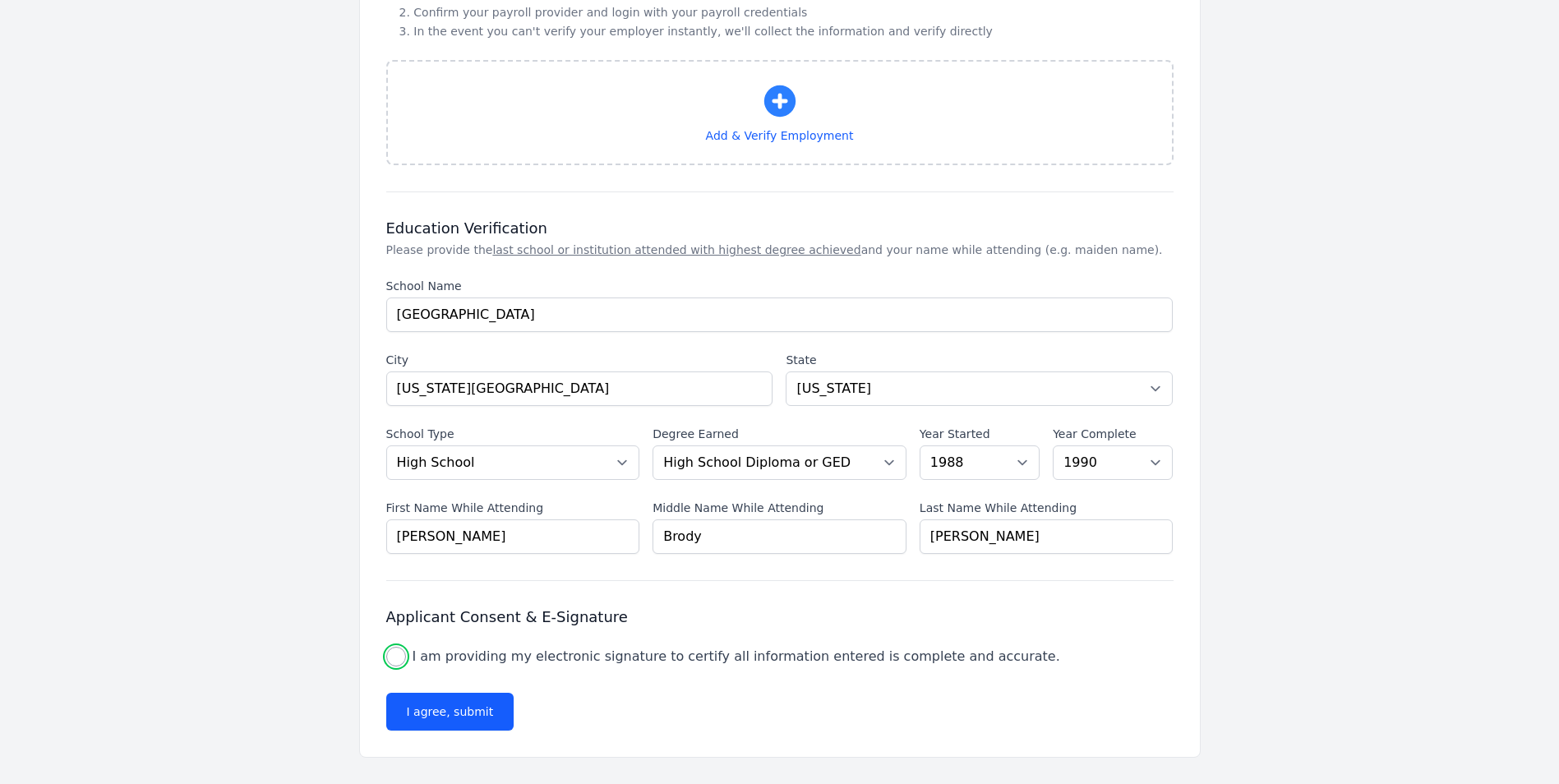
click at [396, 655] on input "I am providing my electronic signature to certify all information entered is co…" at bounding box center [396, 656] width 20 height 20
checkbox input "true"
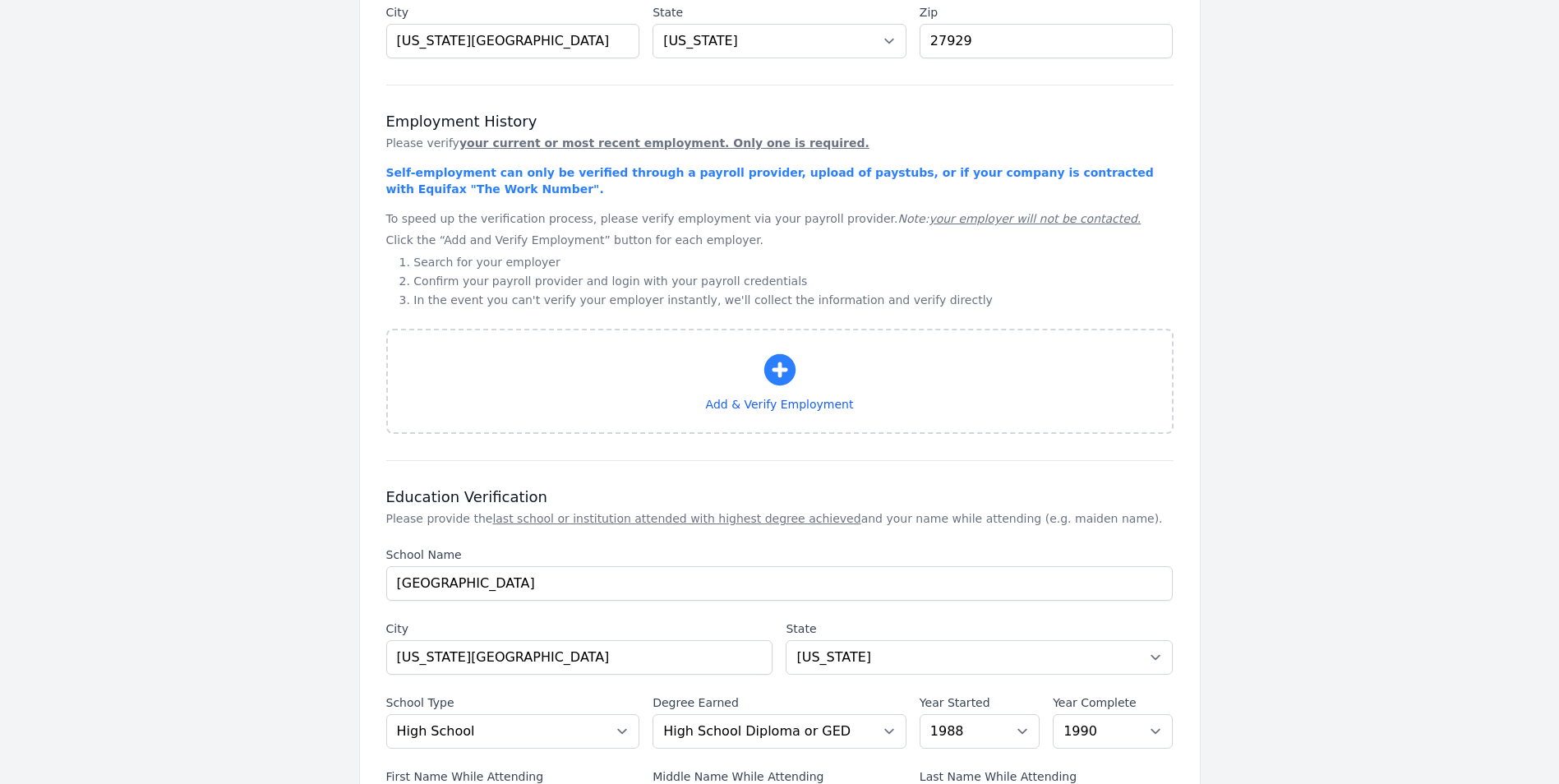
scroll to position [681, 0]
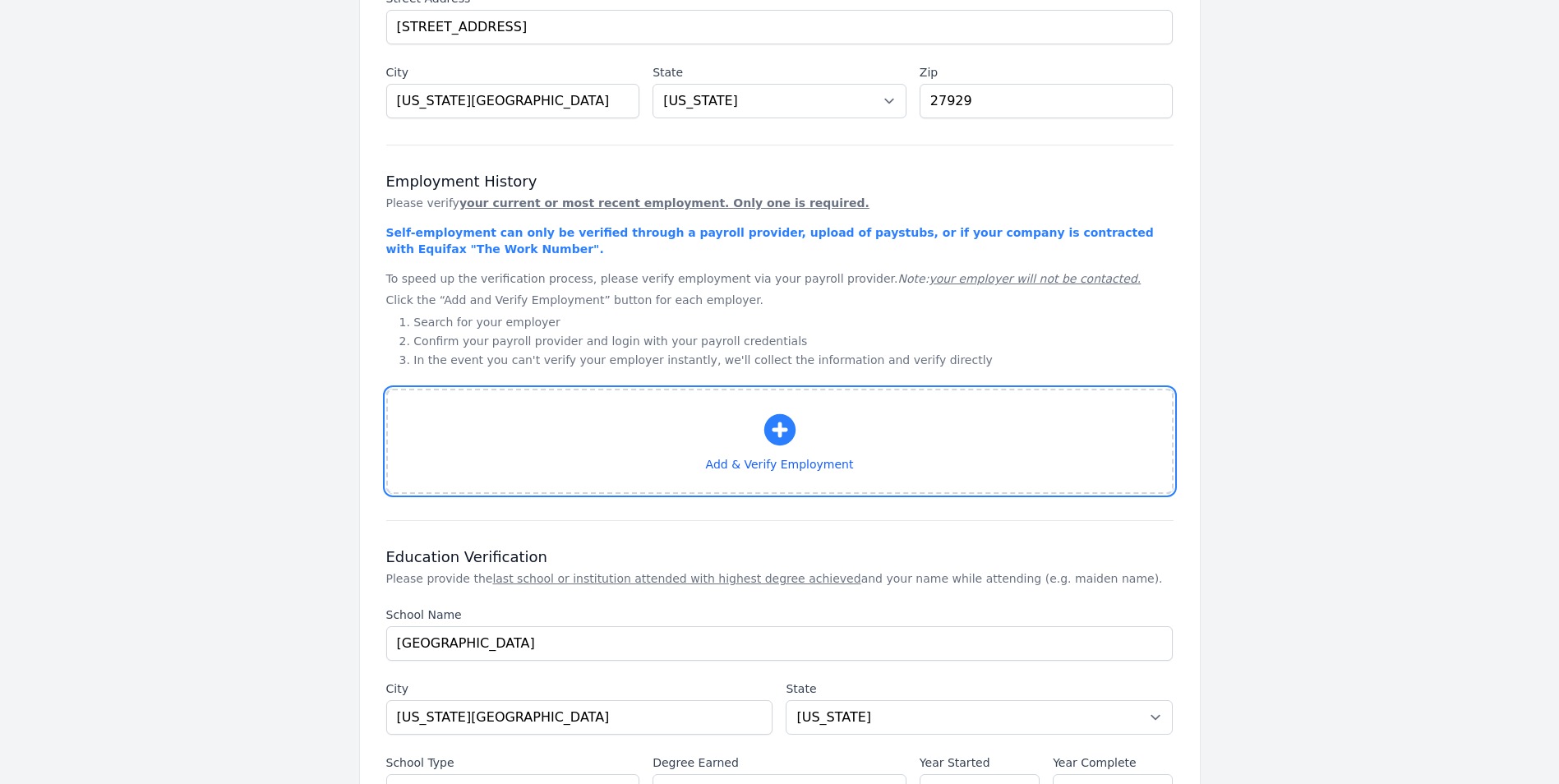
click at [777, 424] on icon "button" at bounding box center [779, 430] width 31 height 31
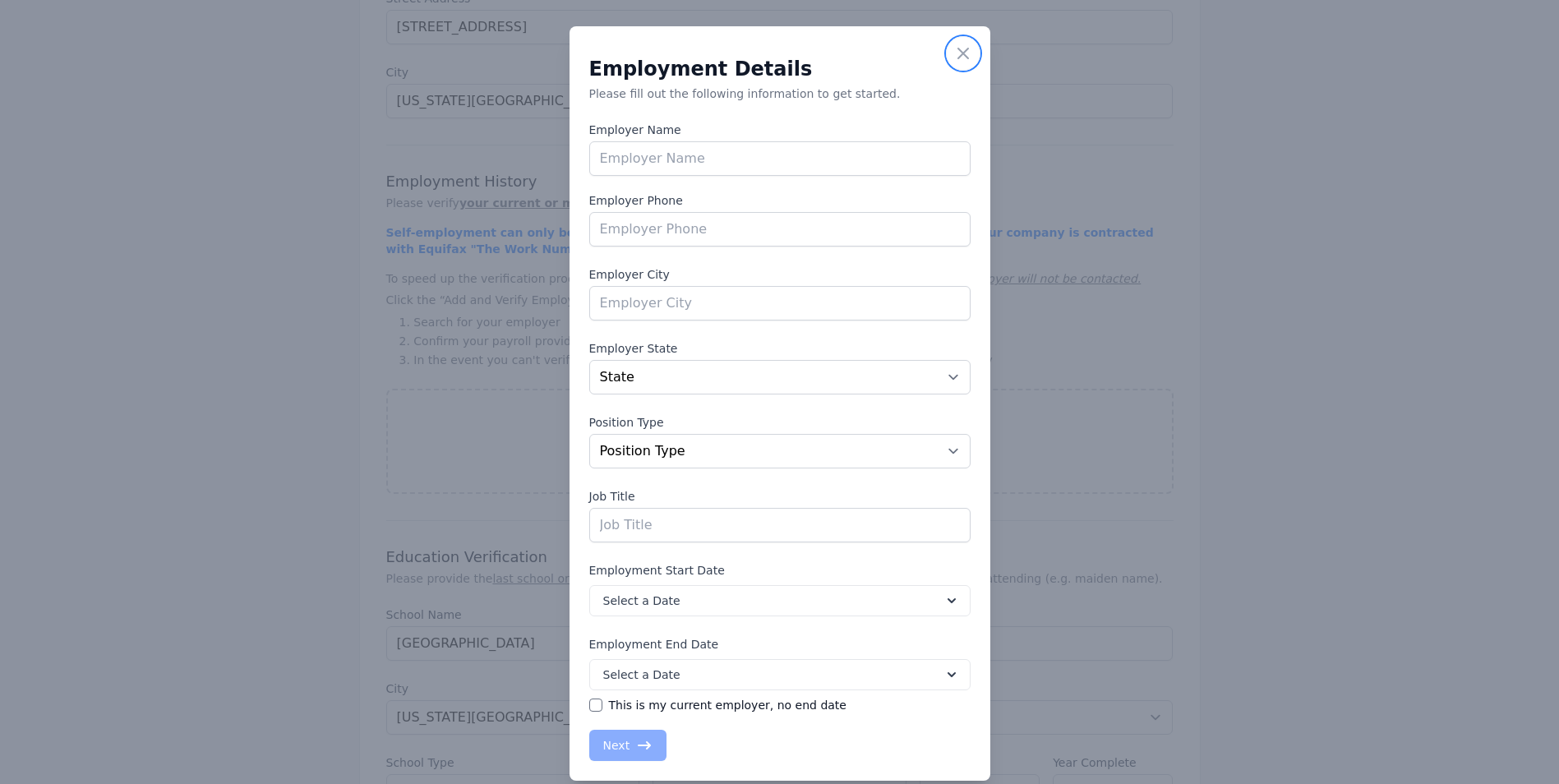
click at [953, 51] on icon "button" at bounding box center [963, 53] width 20 height 20
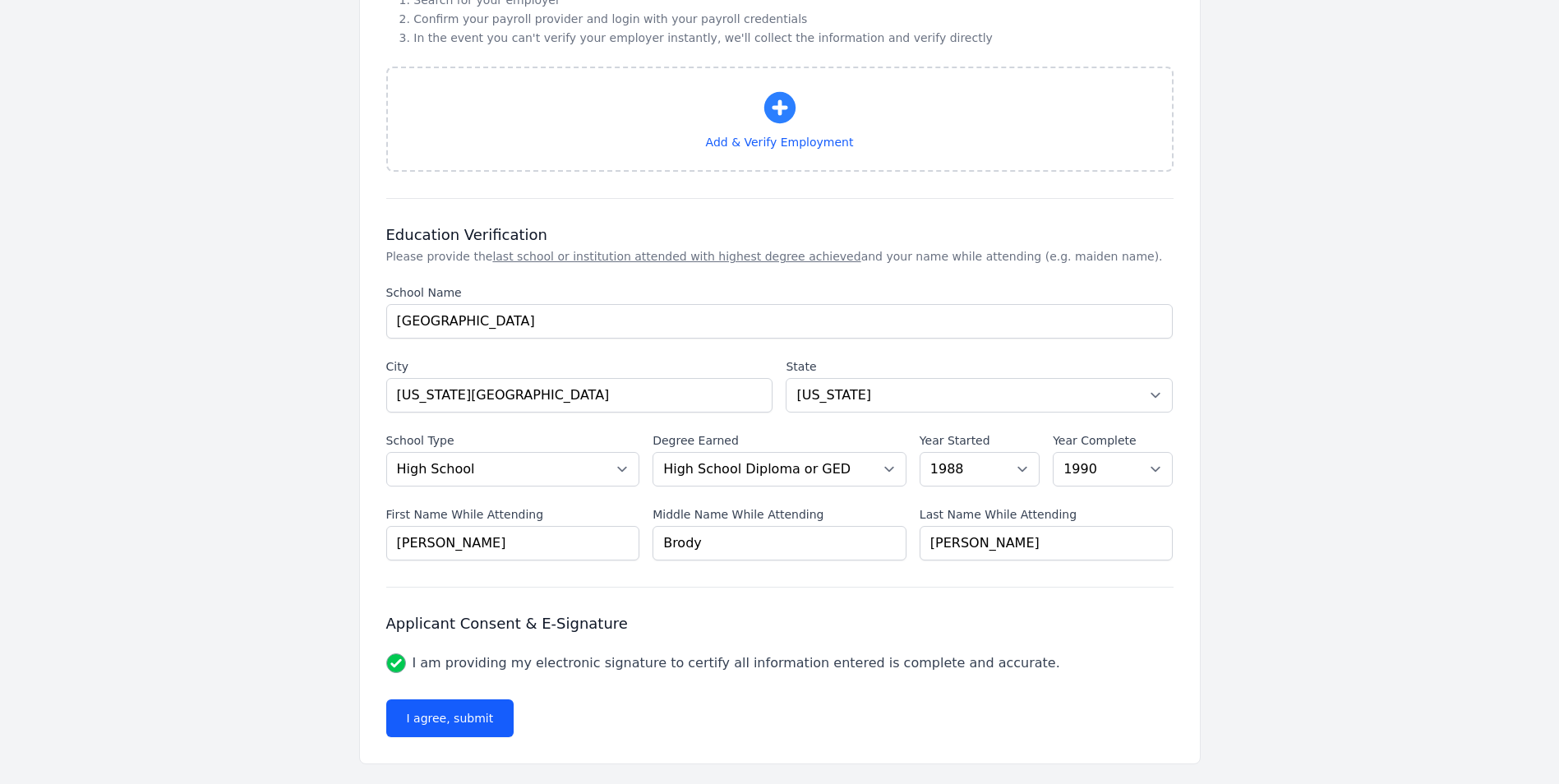
scroll to position [1010, 0]
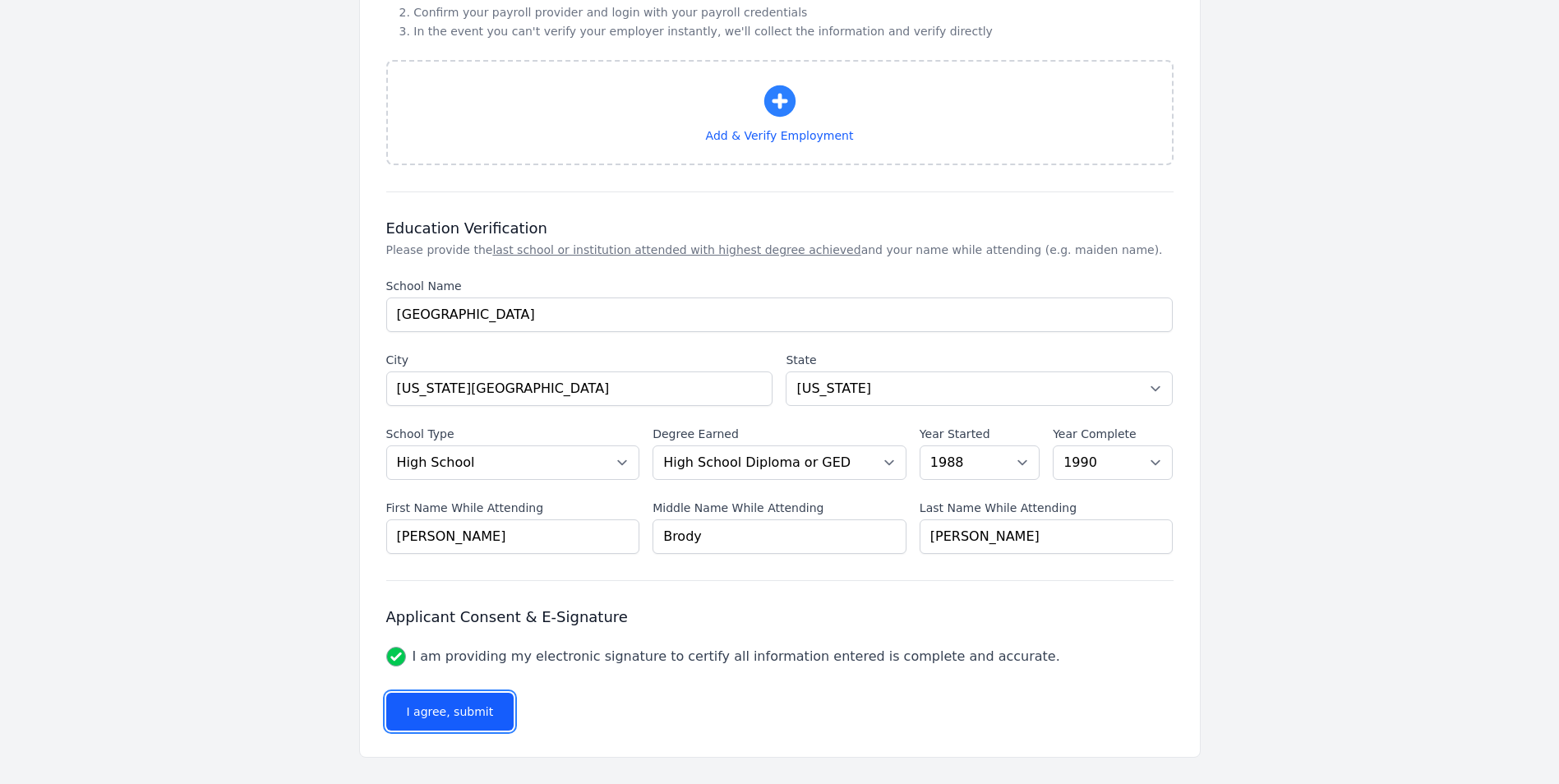
click at [447, 714] on button "I agree, submit" at bounding box center [450, 712] width 129 height 38
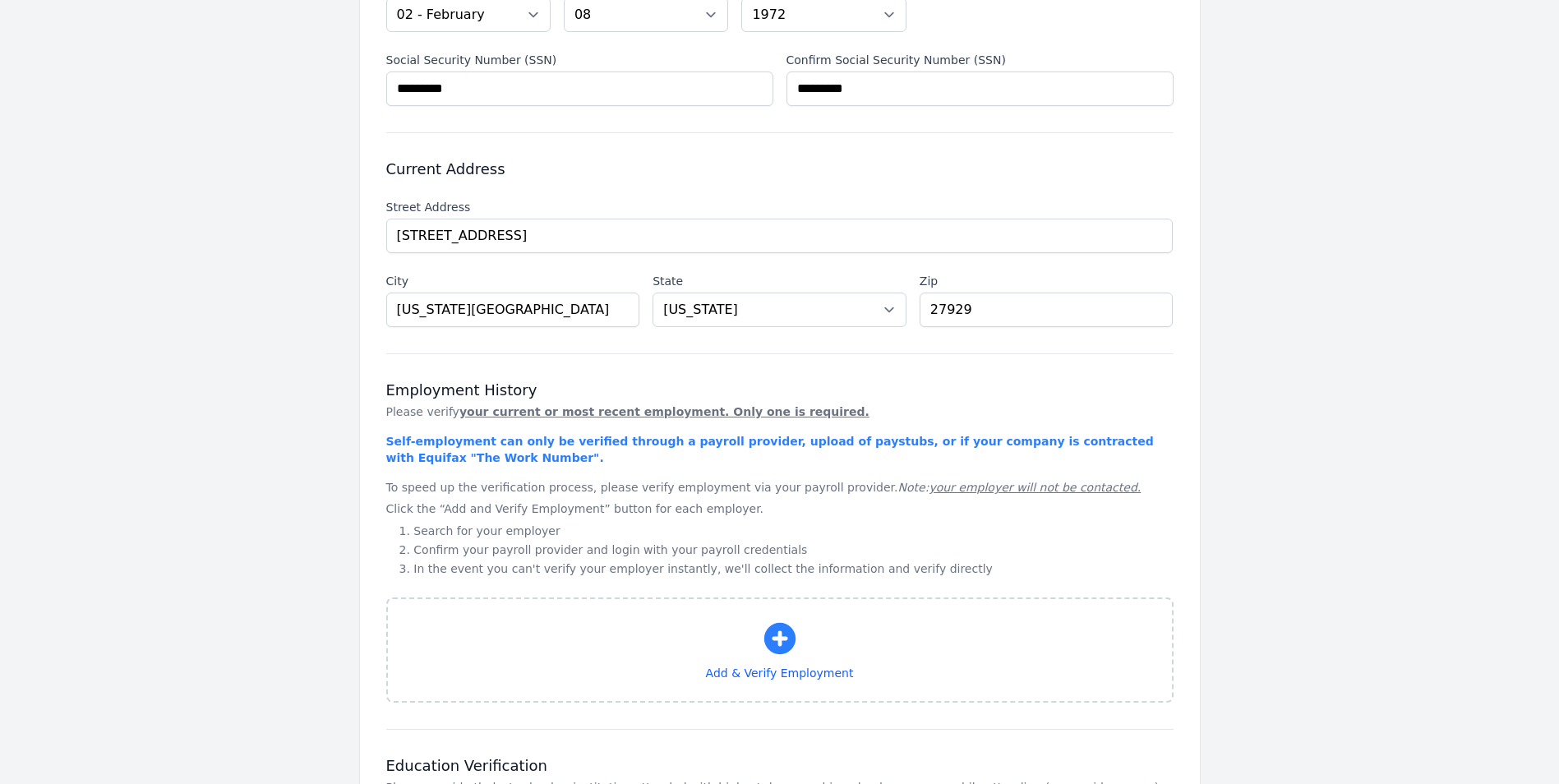
scroll to position [493, 0]
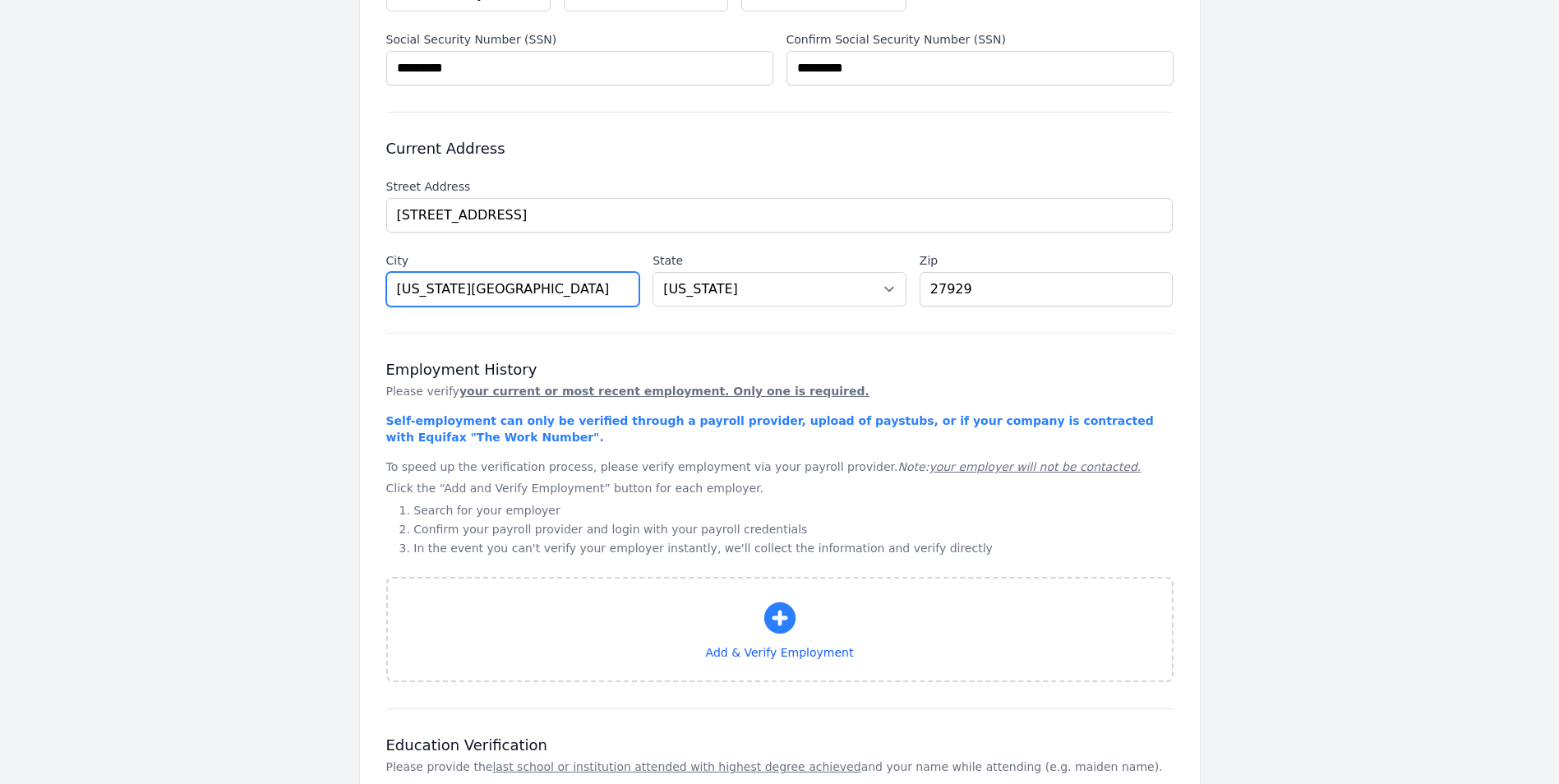
click at [479, 288] on input "[US_STATE][GEOGRAPHIC_DATA]" at bounding box center [513, 289] width 254 height 34
type input "V"
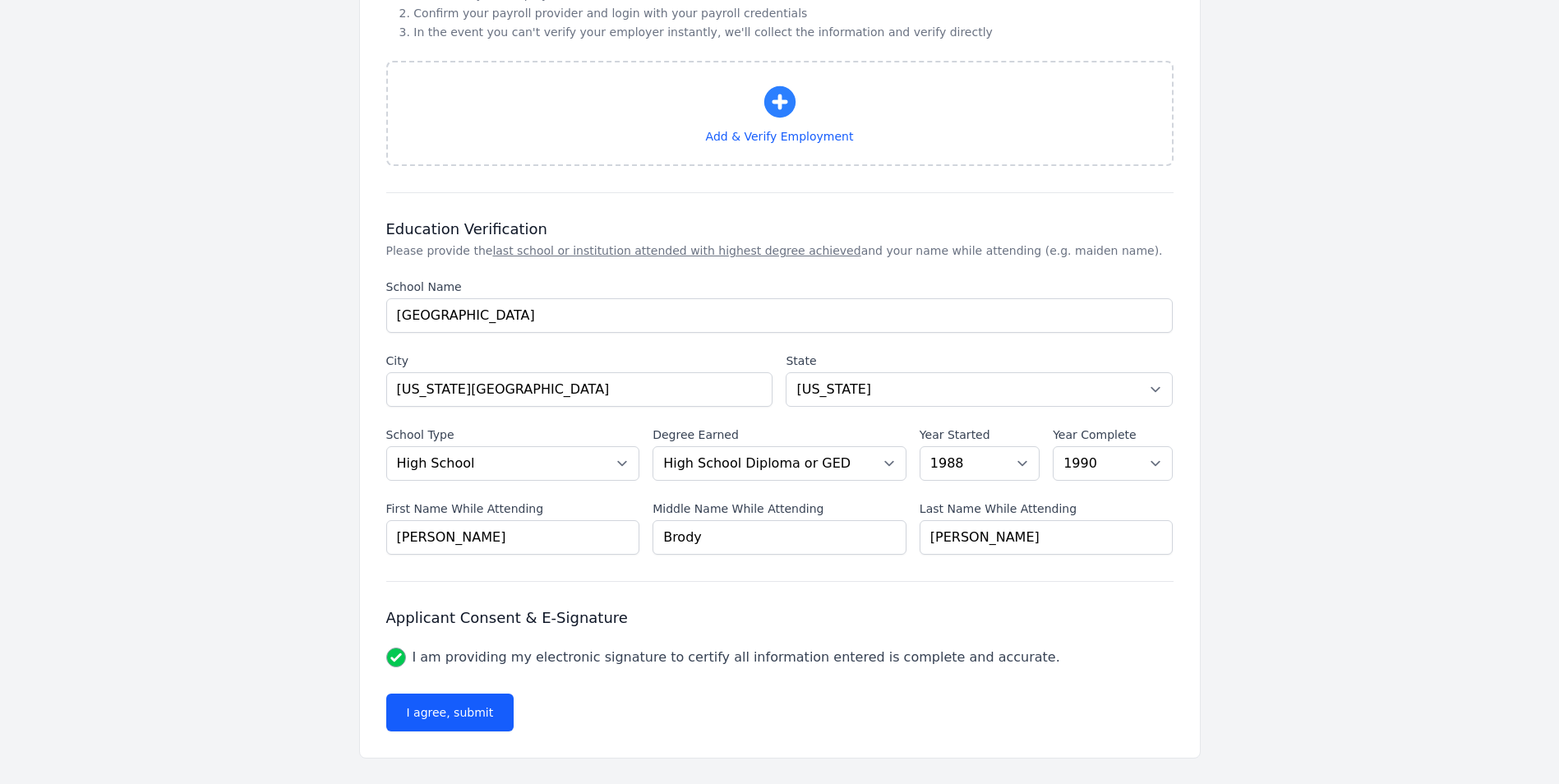
scroll to position [1010, 0]
type input "Currituck"
click at [437, 709] on button "I agree, submit" at bounding box center [450, 712] width 129 height 38
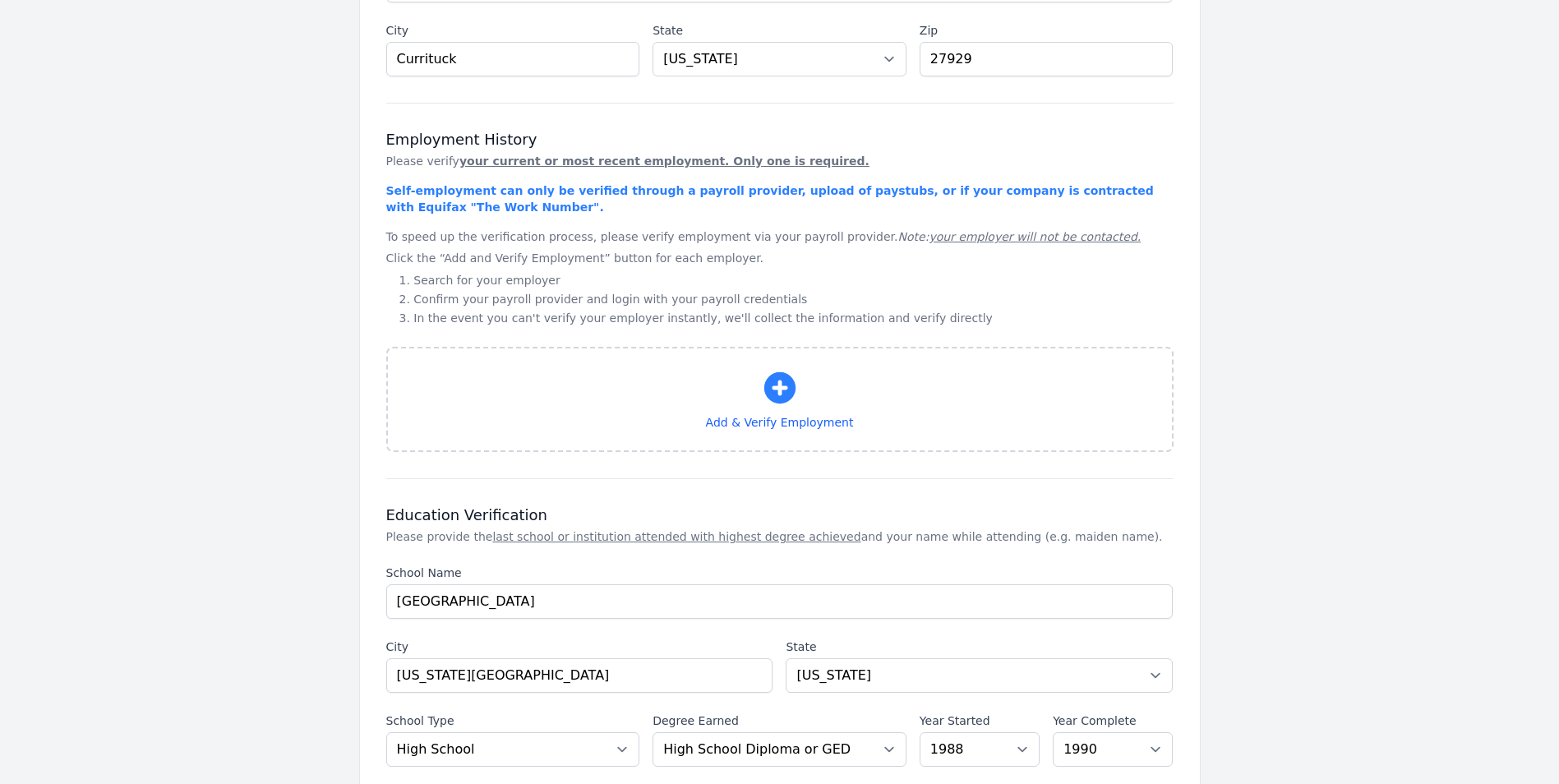
scroll to position [681, 0]
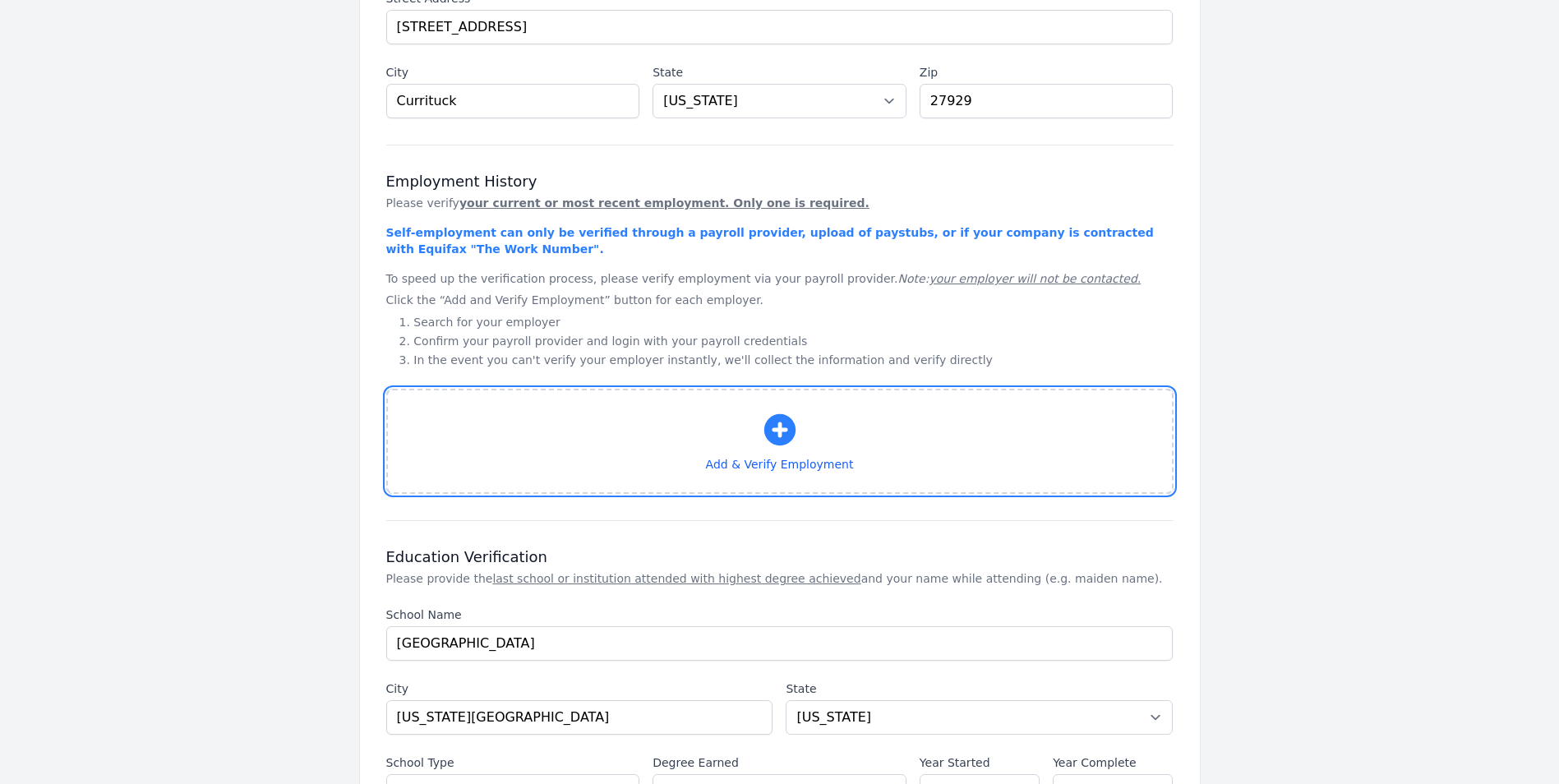
click at [770, 417] on icon "button" at bounding box center [780, 430] width 40 height 40
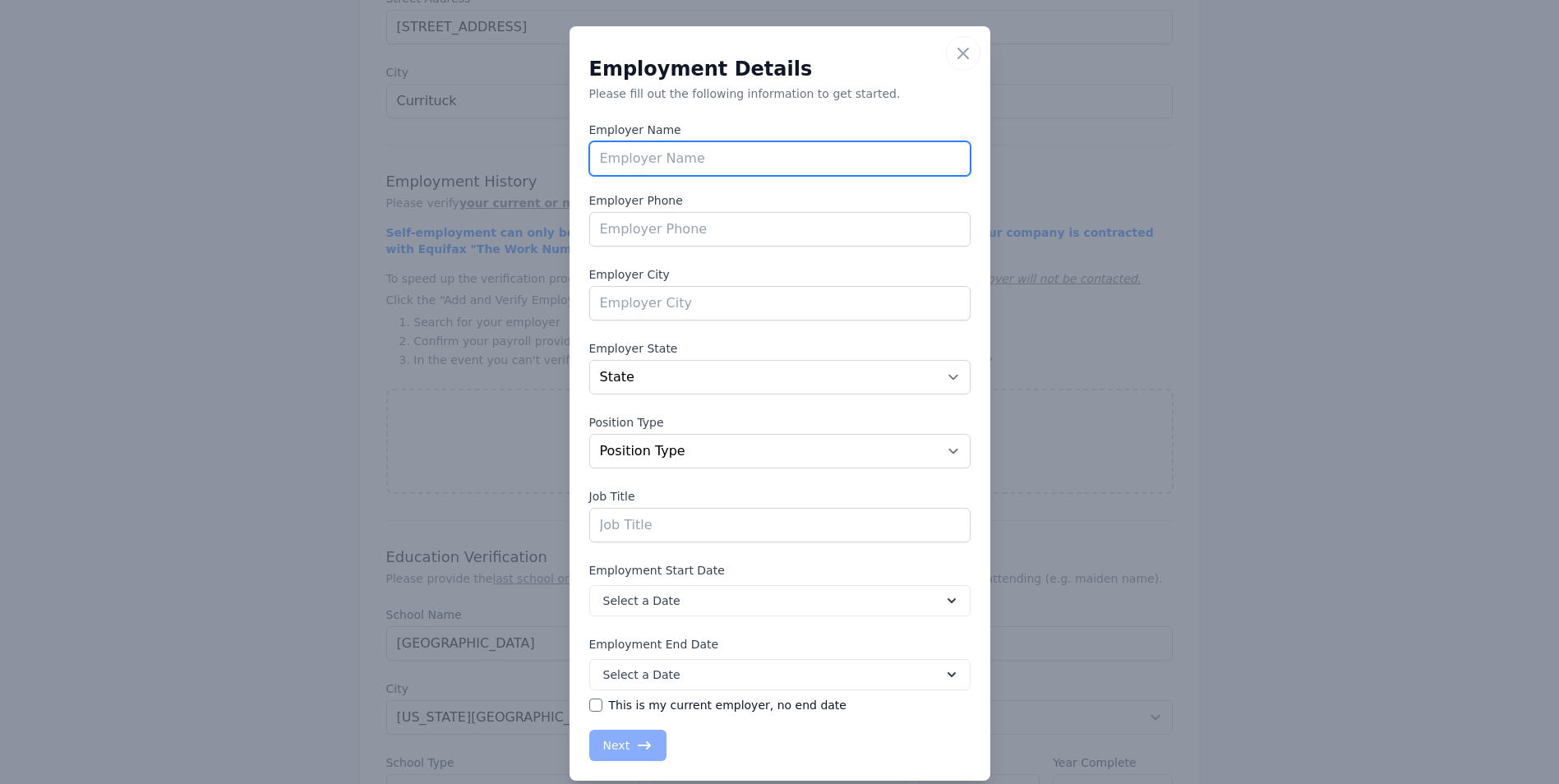
click at [633, 158] on input "text" at bounding box center [780, 159] width 381 height 34
type input "Region Rents Sales & Service"
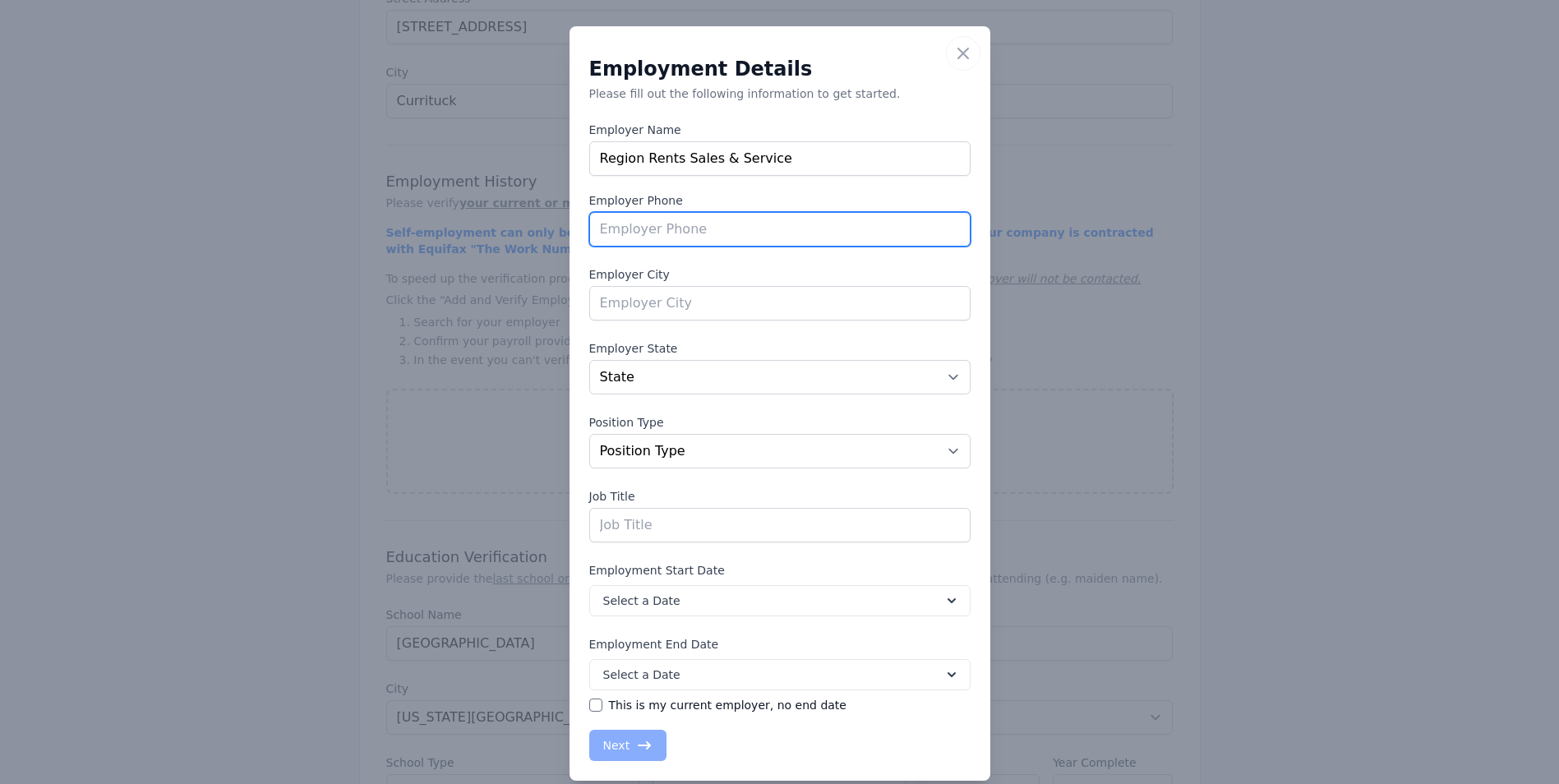
type input "[PHONE_NUMBER]"
type input "Chesapeake"
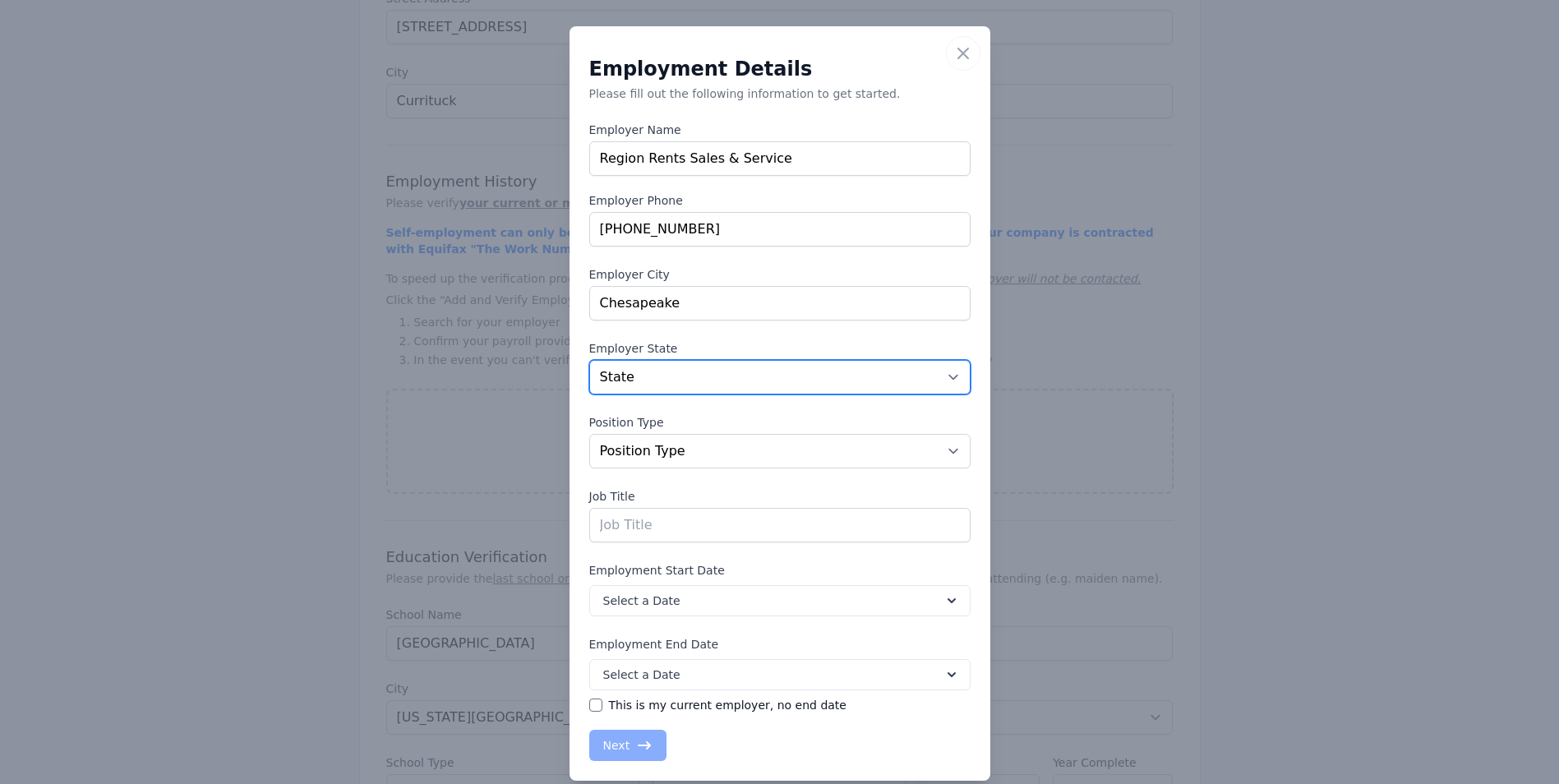
type input "Managing Partner"
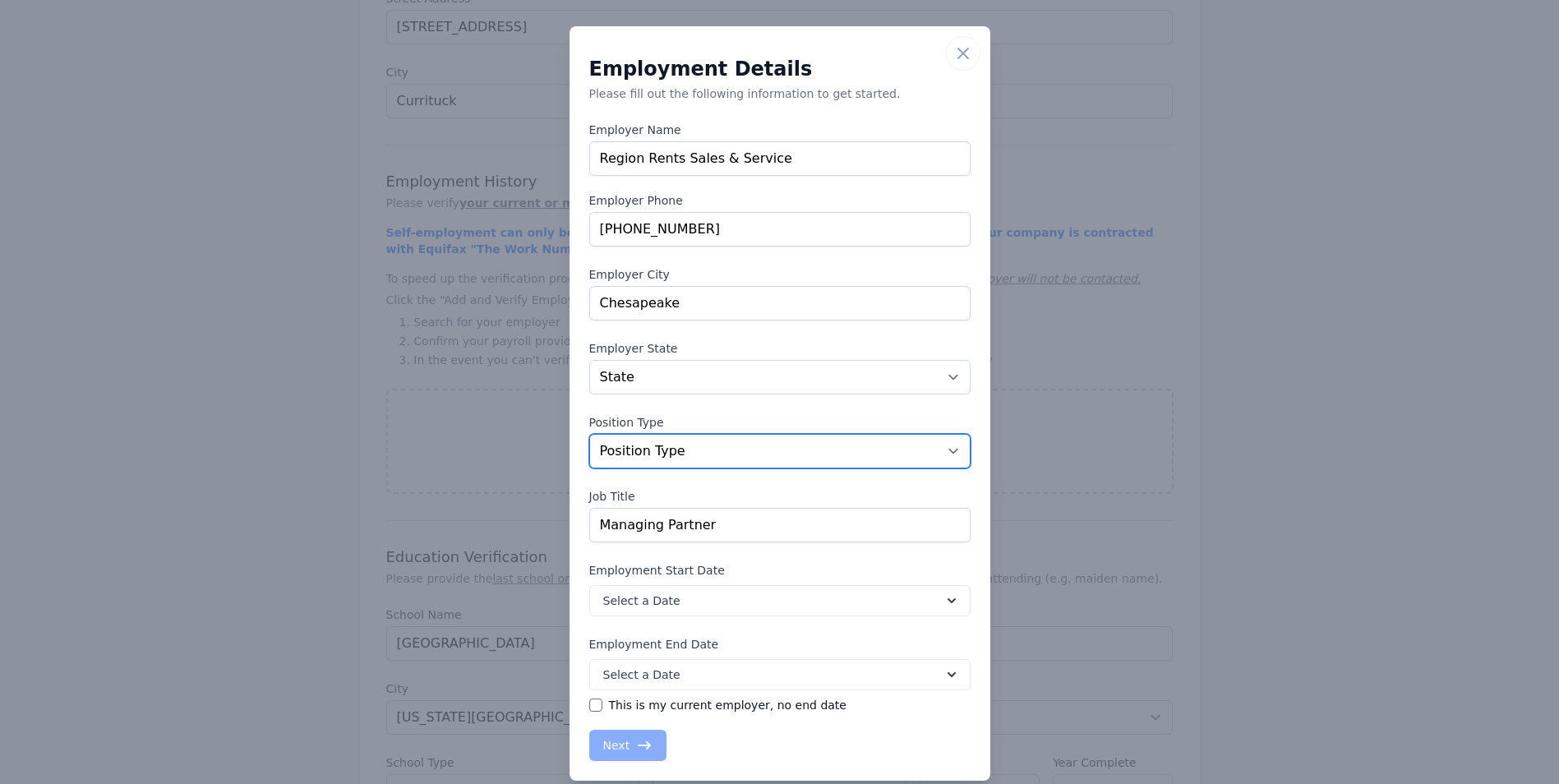
click at [946, 452] on select "Position Type Full Time Part time Self Employed Contract Internship Other" at bounding box center [780, 451] width 381 height 34
select select "fulltime"
click at [589, 434] on select "Position Type Full Time Part time Self Employed Contract Internship Other" at bounding box center [780, 451] width 381 height 34
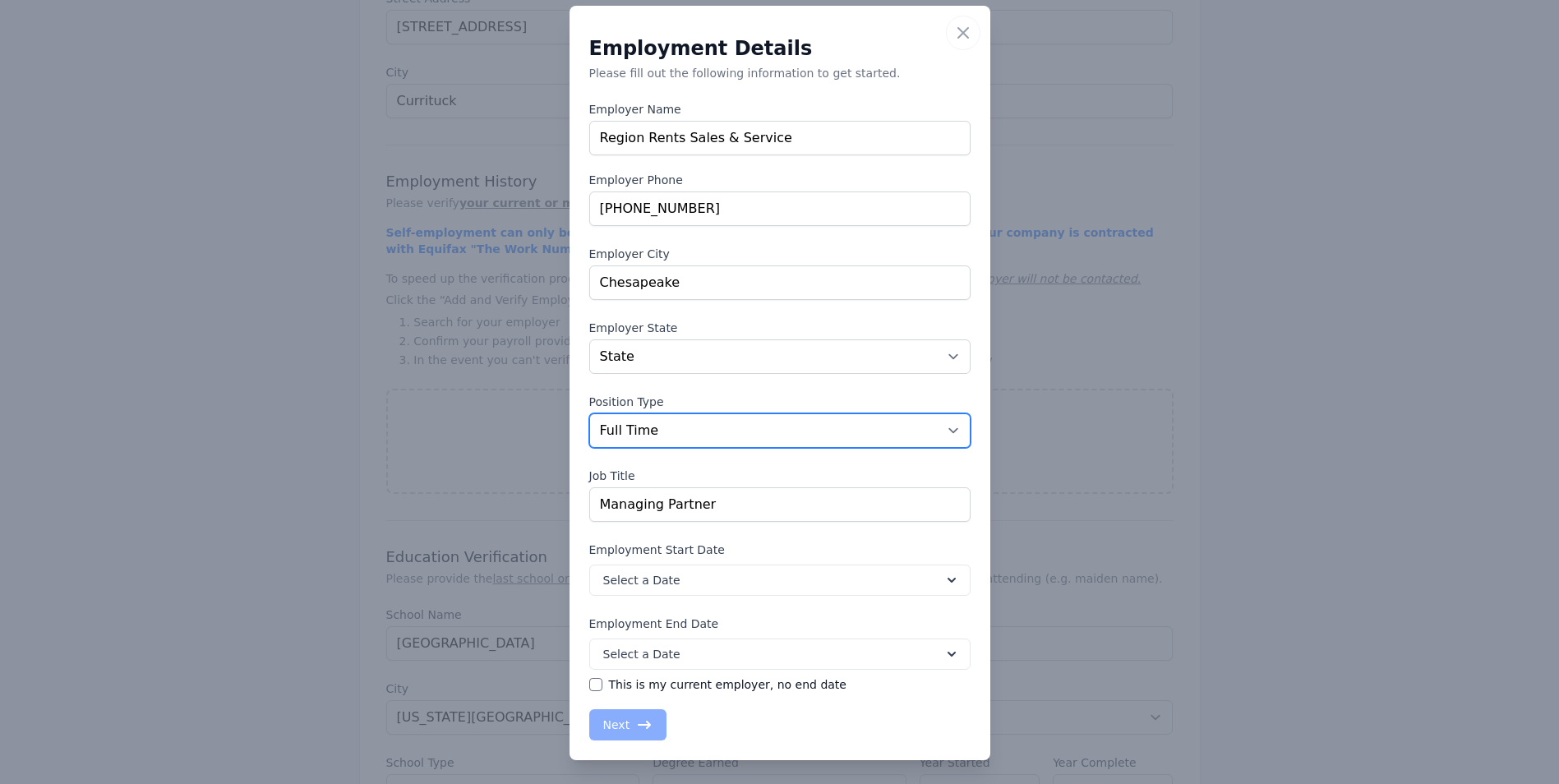
scroll to position [23, 0]
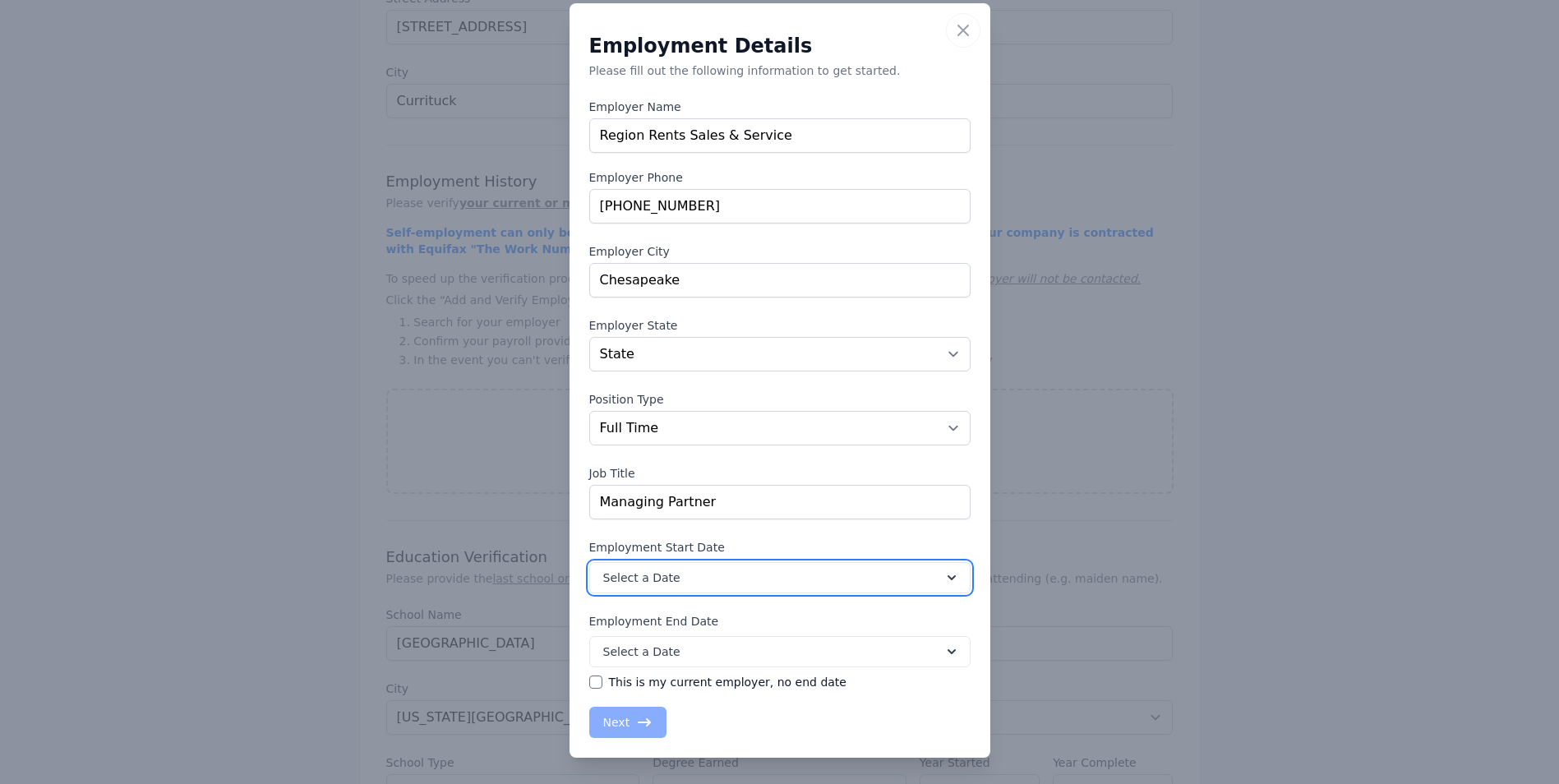
click at [944, 575] on icon at bounding box center [952, 577] width 16 height 16
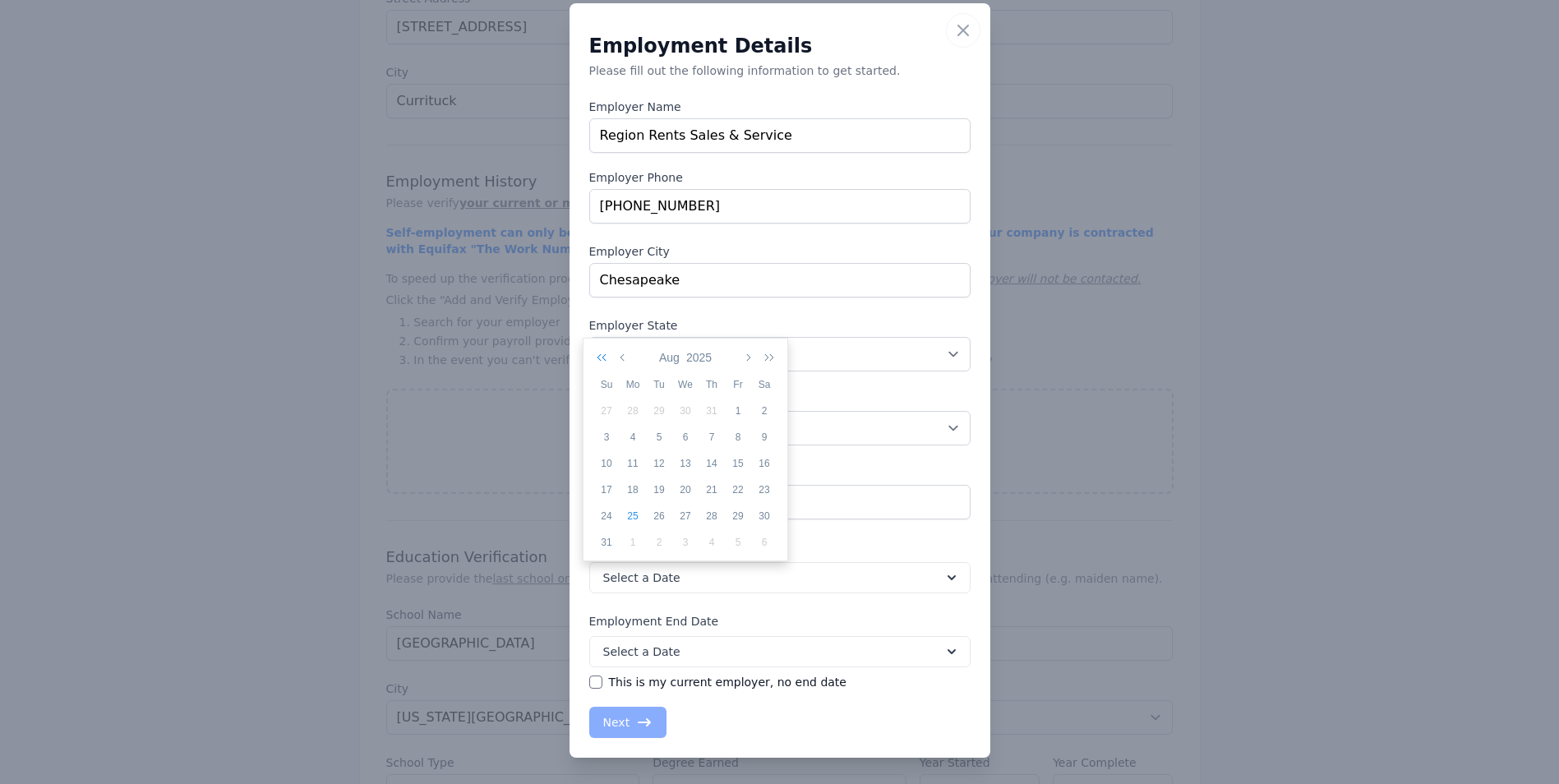
click at [605, 357] on icon "button" at bounding box center [605, 357] width 16 height 13
click at [595, 356] on button "button" at bounding box center [605, 357] width 23 height 28
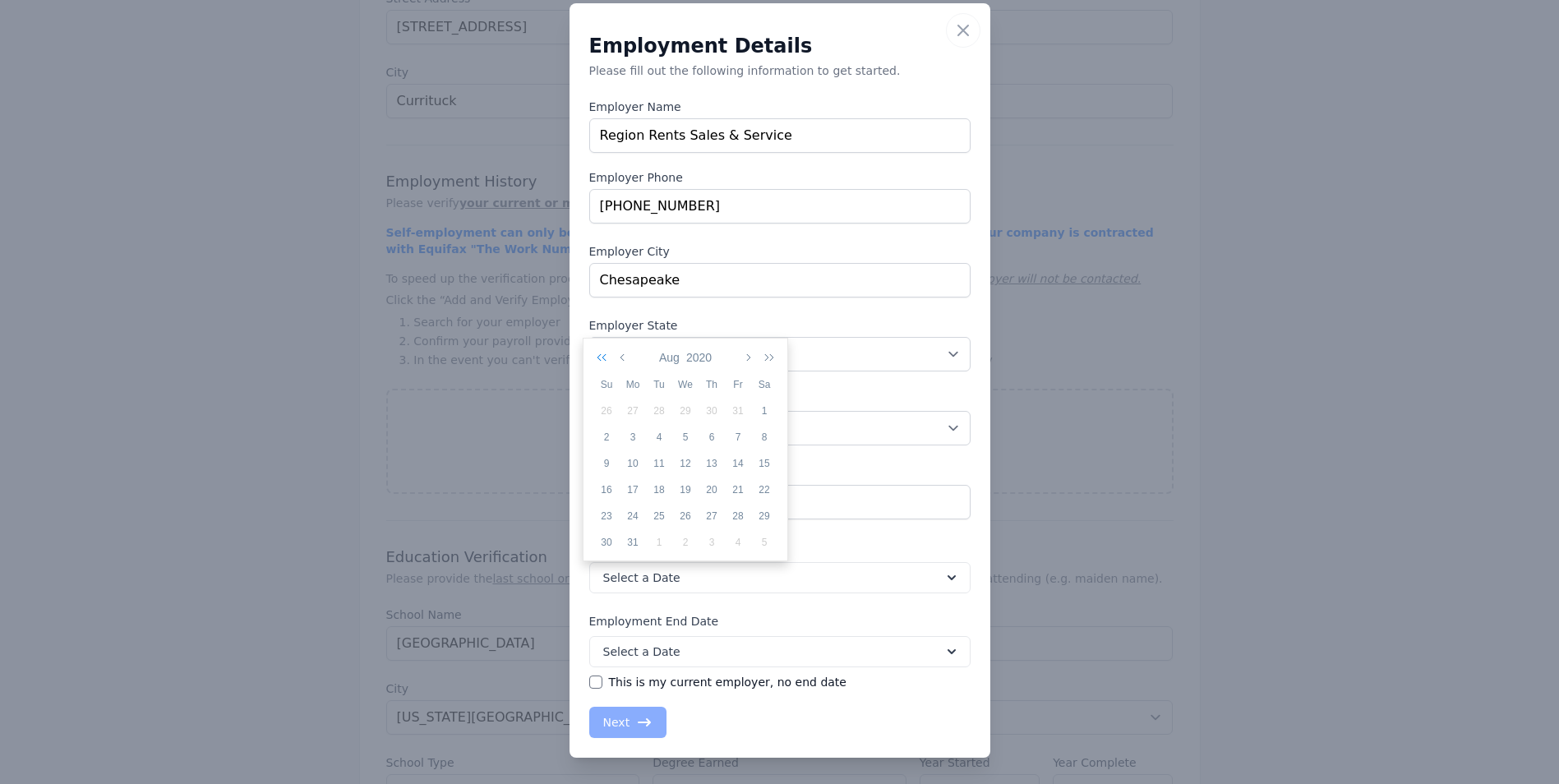
click at [595, 356] on button "button" at bounding box center [605, 357] width 23 height 28
click at [621, 355] on icon "button" at bounding box center [624, 357] width 9 height 13
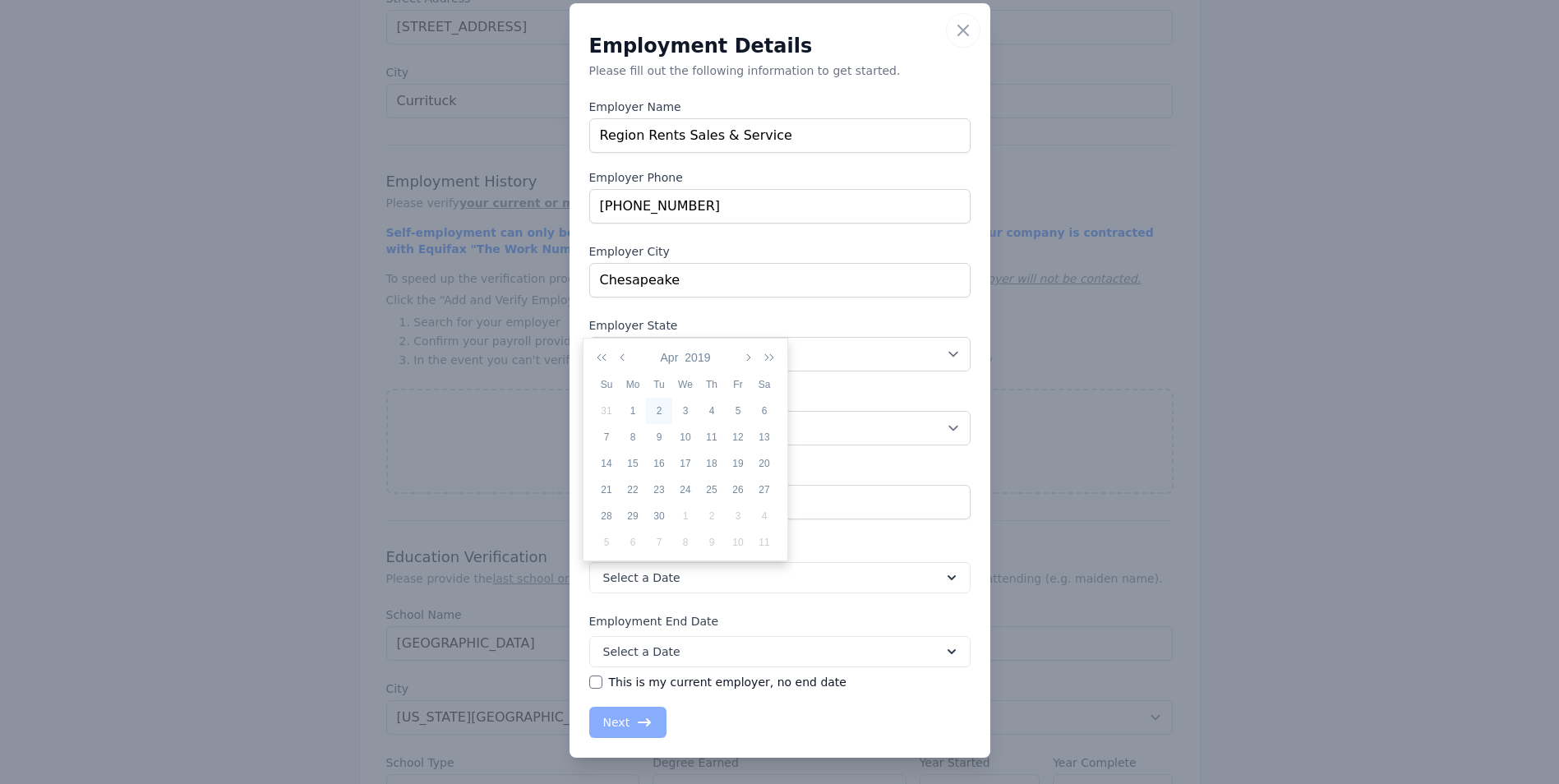
click at [662, 412] on div "2" at bounding box center [659, 411] width 26 height 15
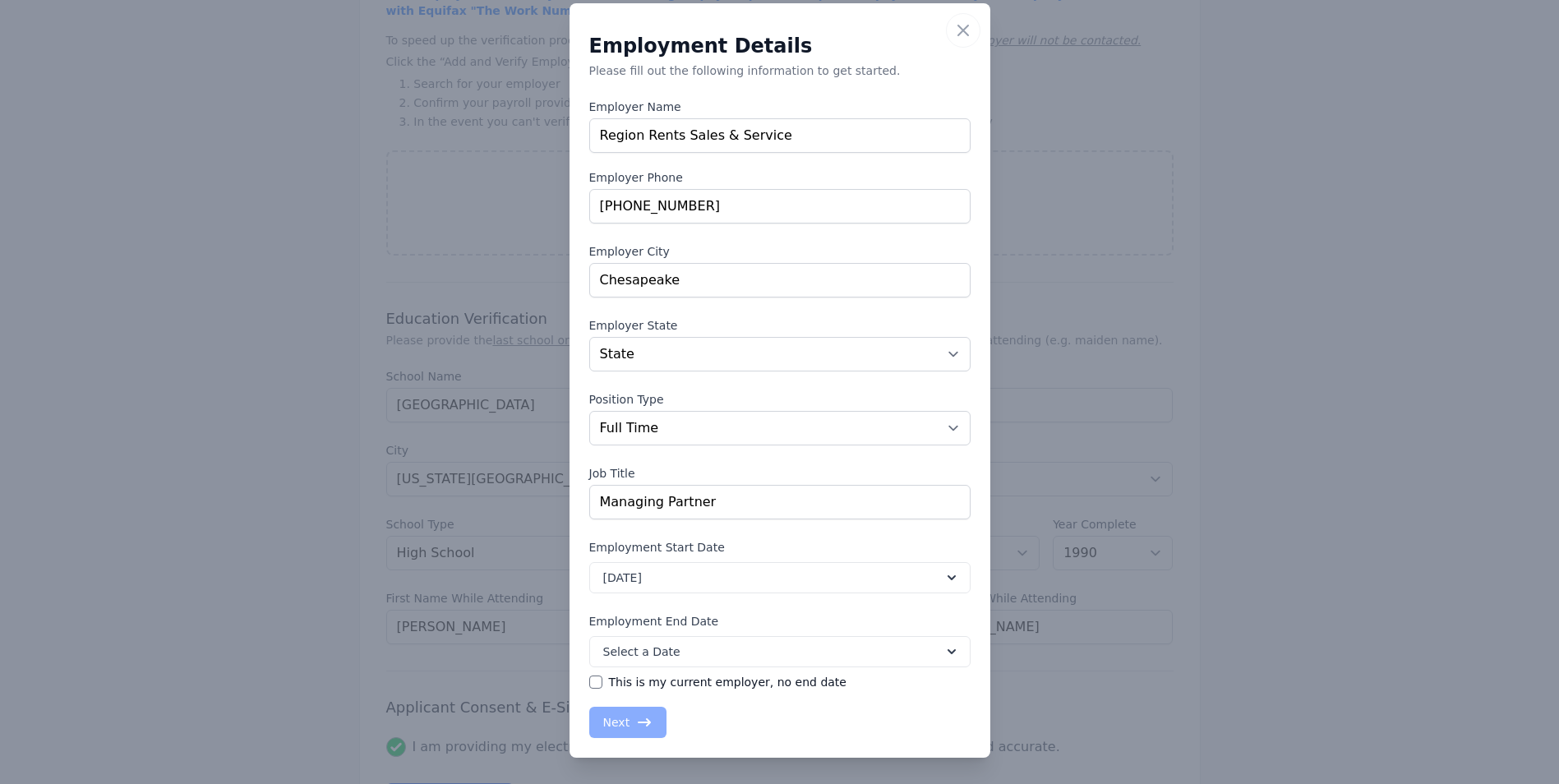
scroll to position [927, 0]
click at [589, 681] on input "This is my current employer, no end date" at bounding box center [595, 681] width 13 height 13
checkbox input "true"
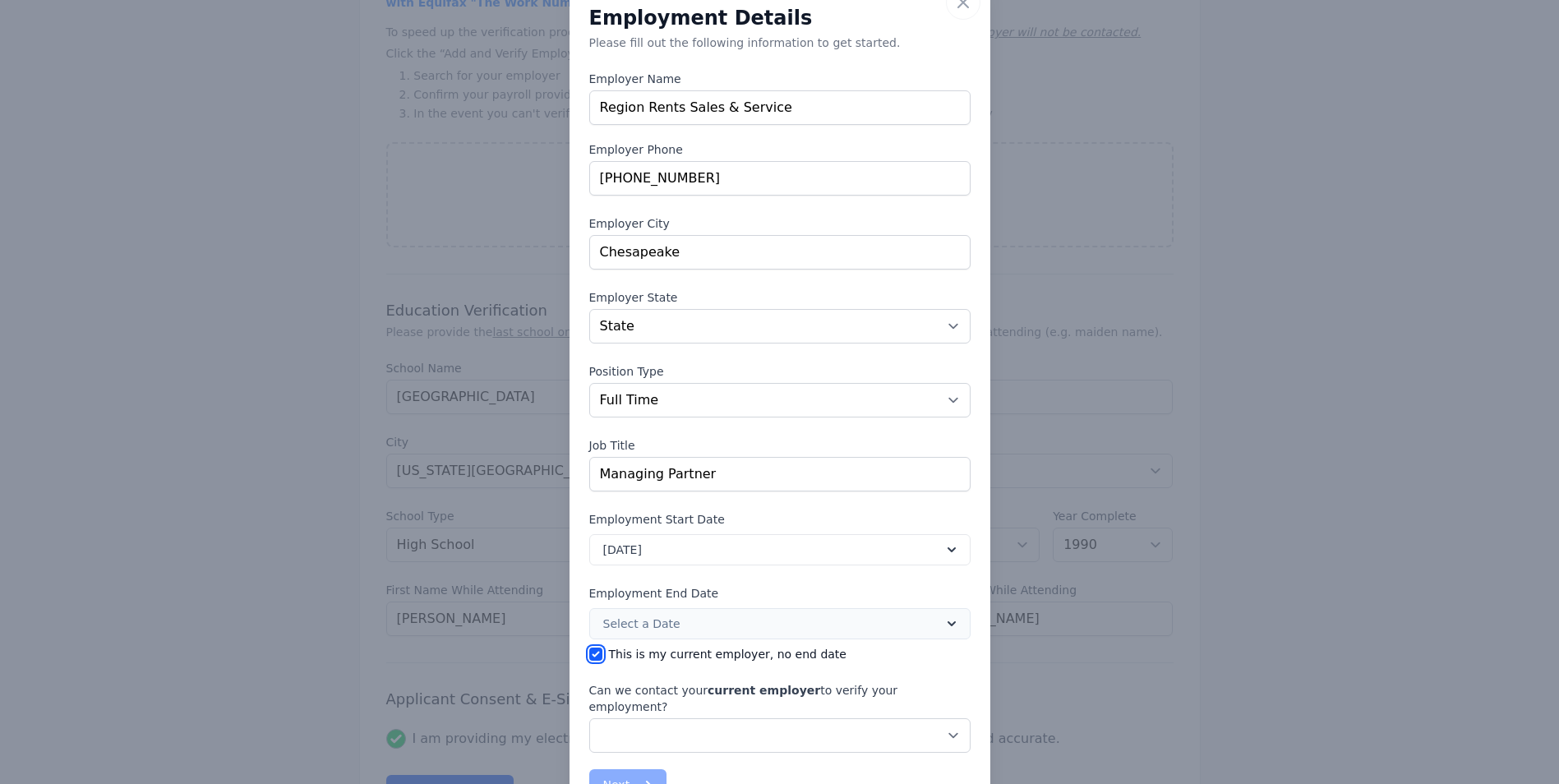
scroll to position [97, 0]
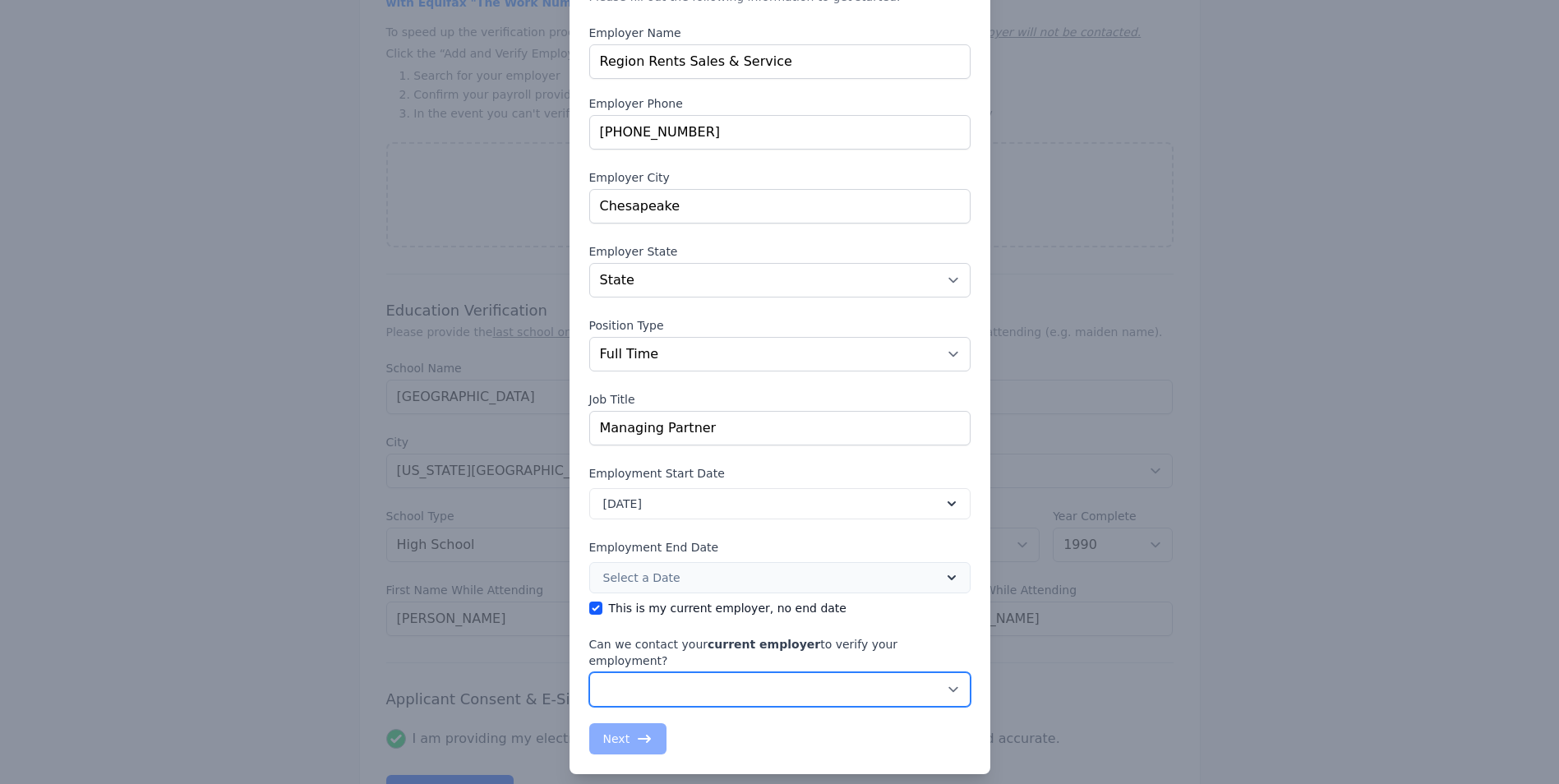
click at [950, 673] on select "No, do not contact my current employer Yes, you may contact my current employer" at bounding box center [780, 689] width 381 height 34
select select "false"
click at [589, 672] on select "No, do not contact my current employer Yes, you may contact my current employer" at bounding box center [780, 689] width 381 height 34
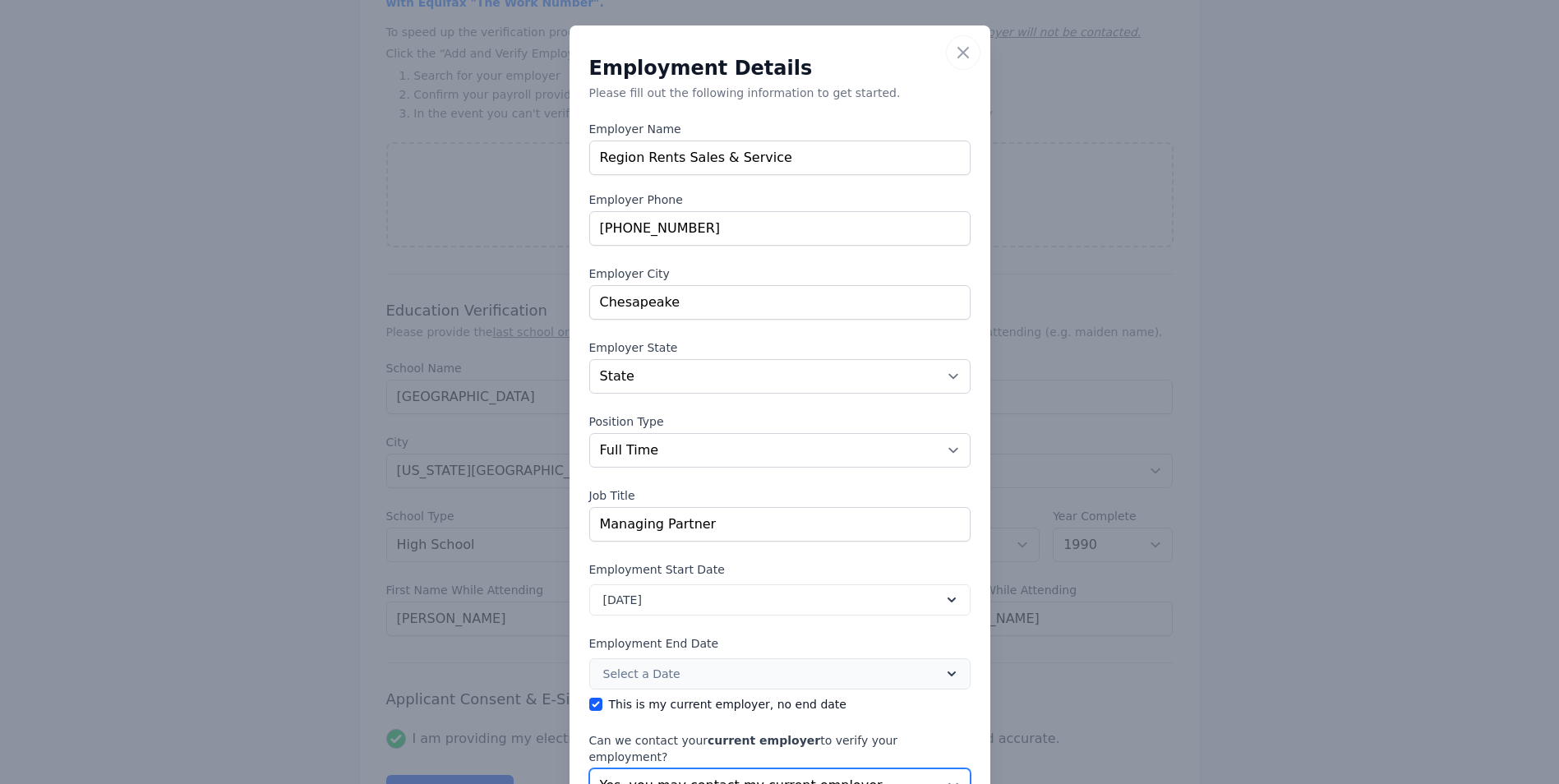
scroll to position [0, 0]
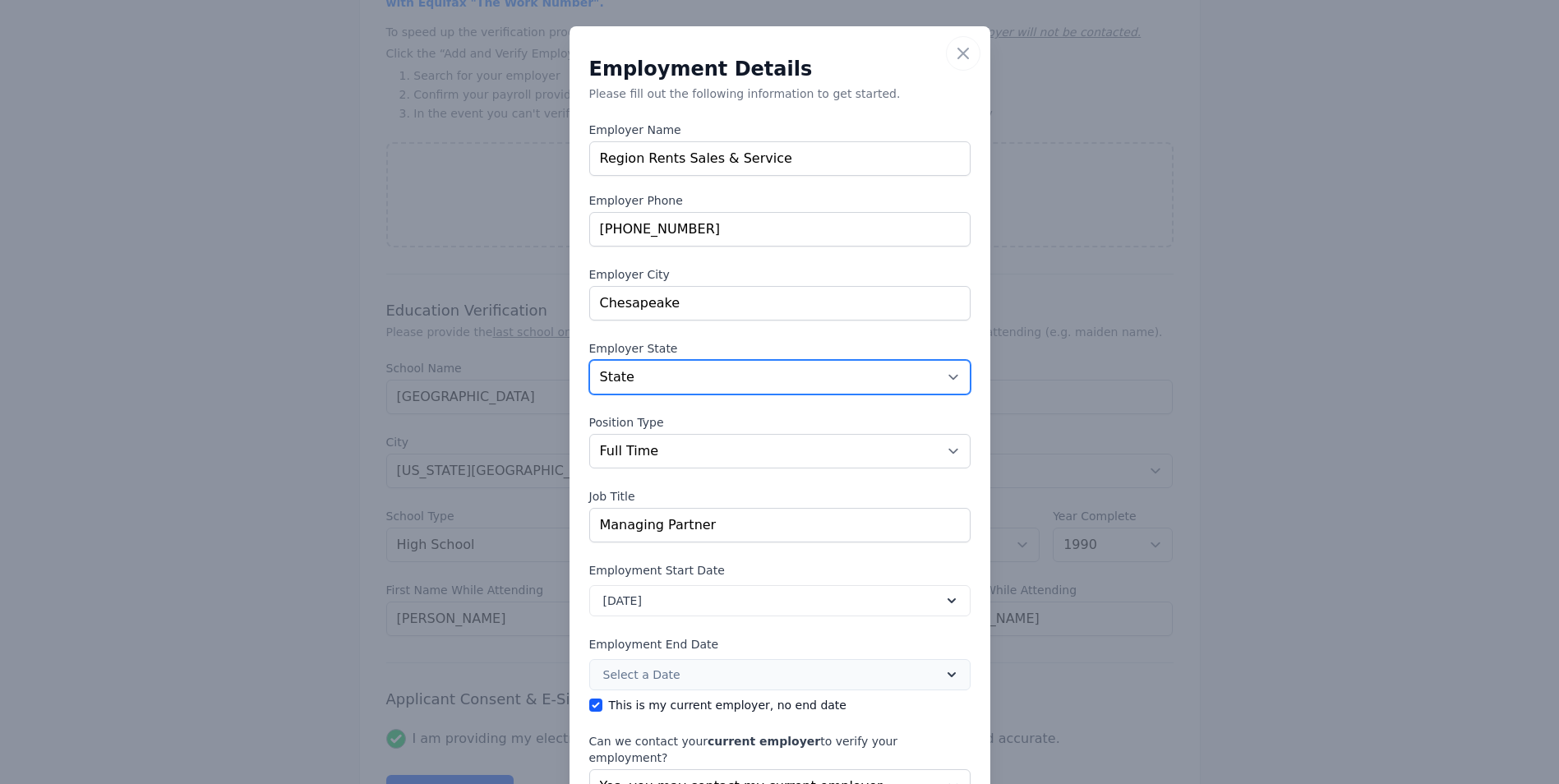
click at [942, 375] on select "State [US_STATE] [US_STATE] [US_STATE] [US_STATE] [US_STATE] [US_STATE] [US_STA…" at bounding box center [780, 377] width 381 height 34
select select "VA"
click at [589, 360] on select "State [US_STATE] [US_STATE] [US_STATE] [US_STATE] [US_STATE] [US_STATE] [US_STA…" at bounding box center [780, 377] width 381 height 34
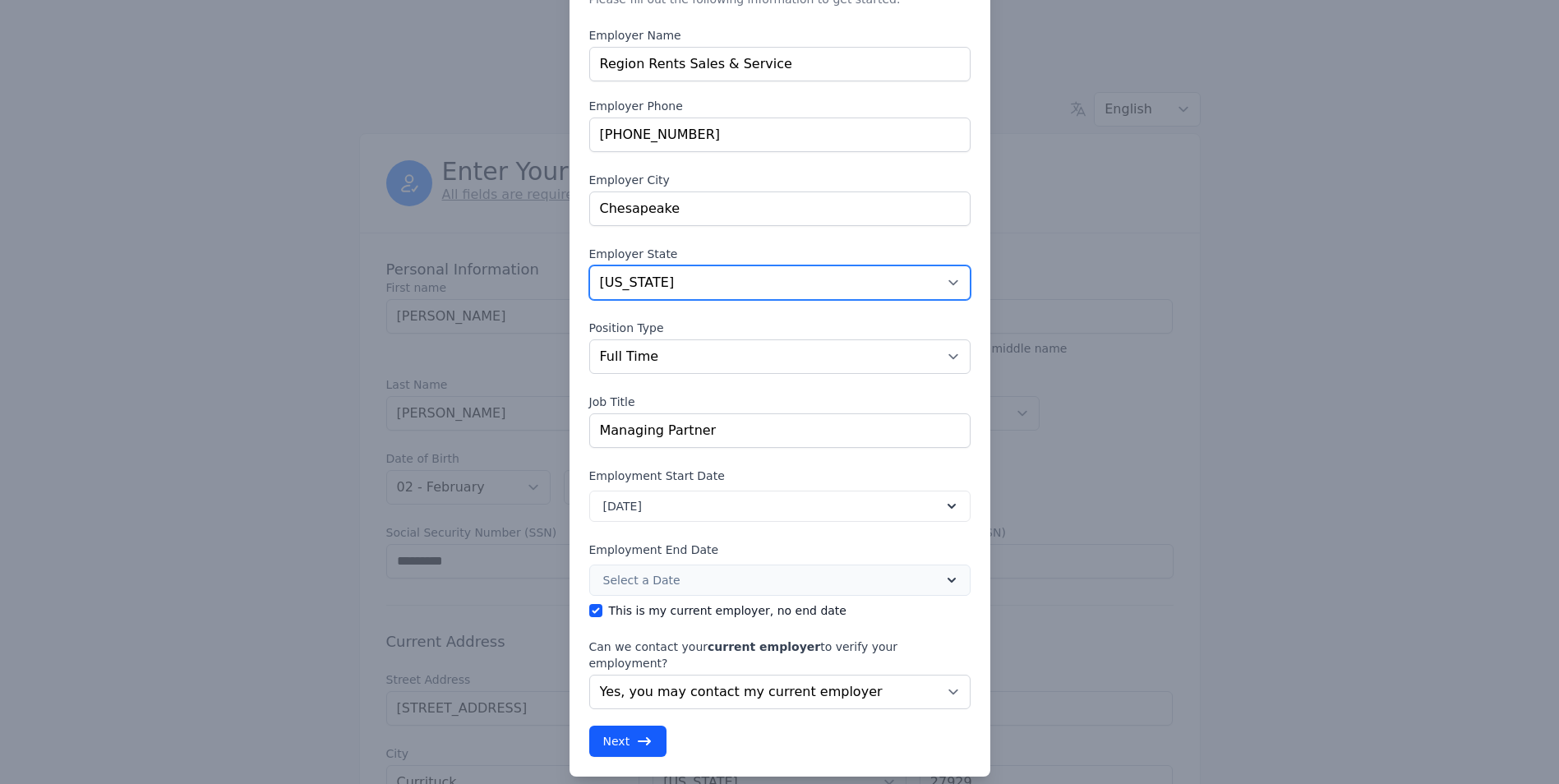
scroll to position [97, 0]
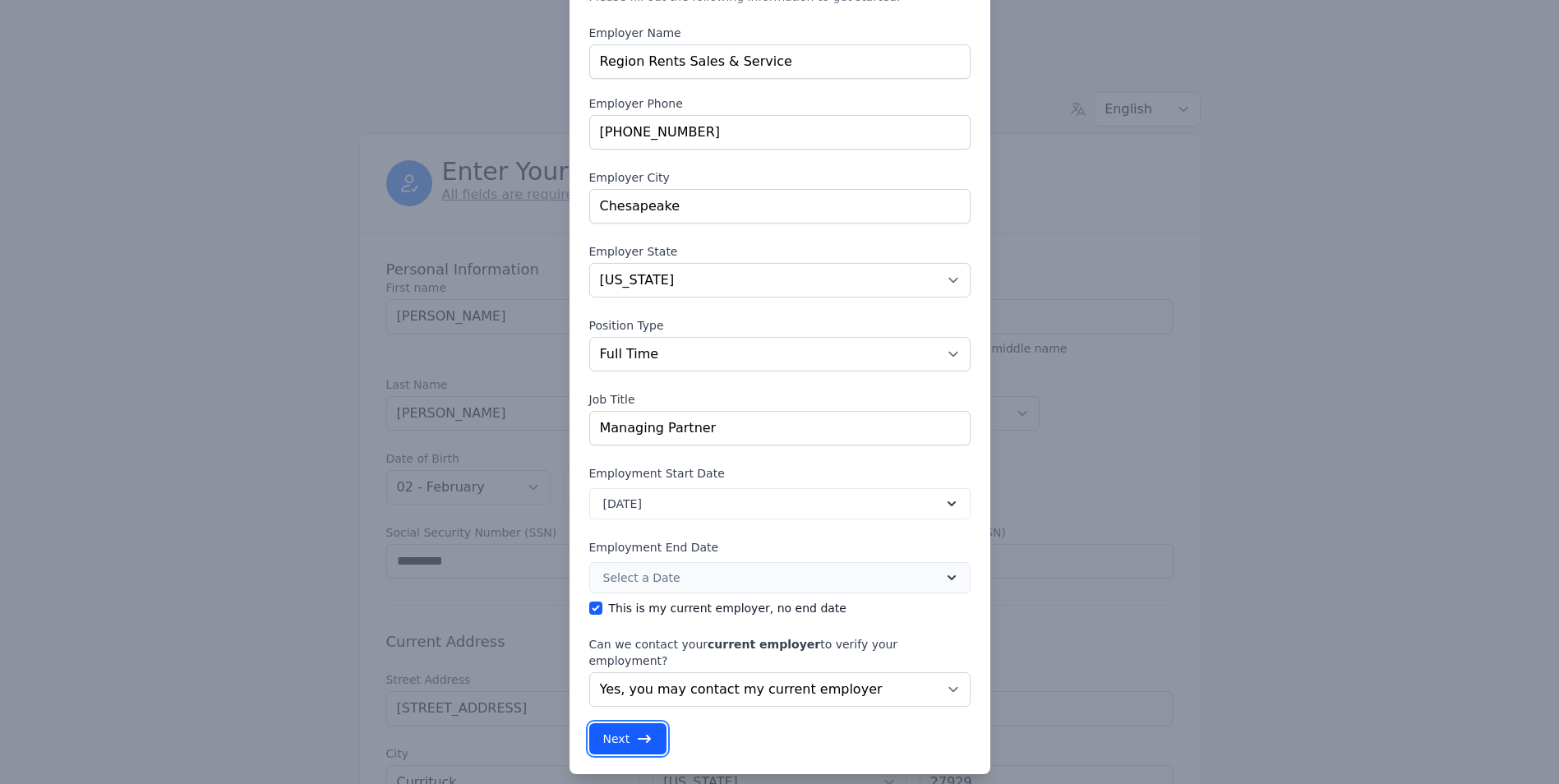
click at [609, 725] on button "Next" at bounding box center [628, 738] width 78 height 31
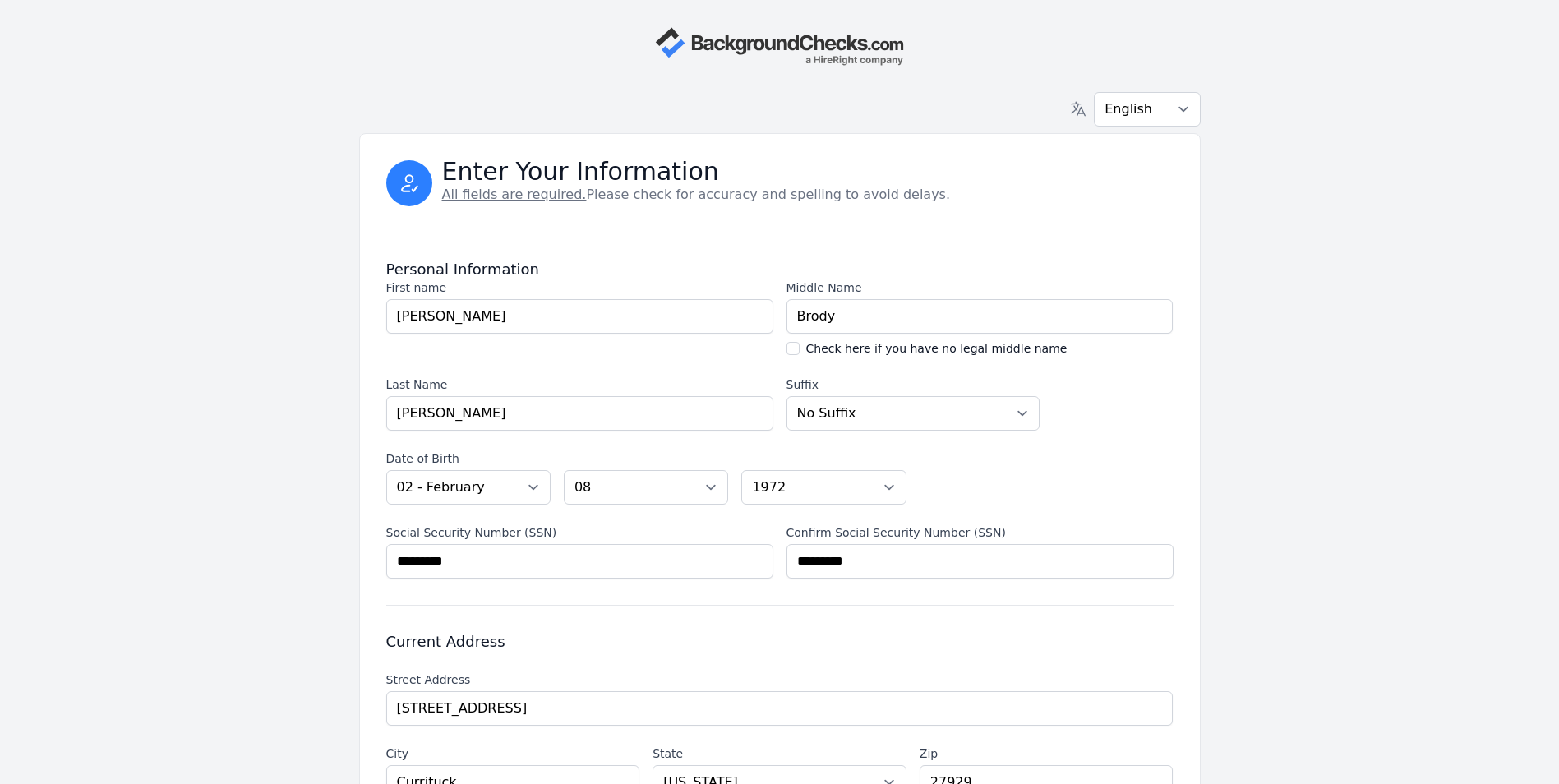
select select "VA"
select select "fulltime"
select select "false"
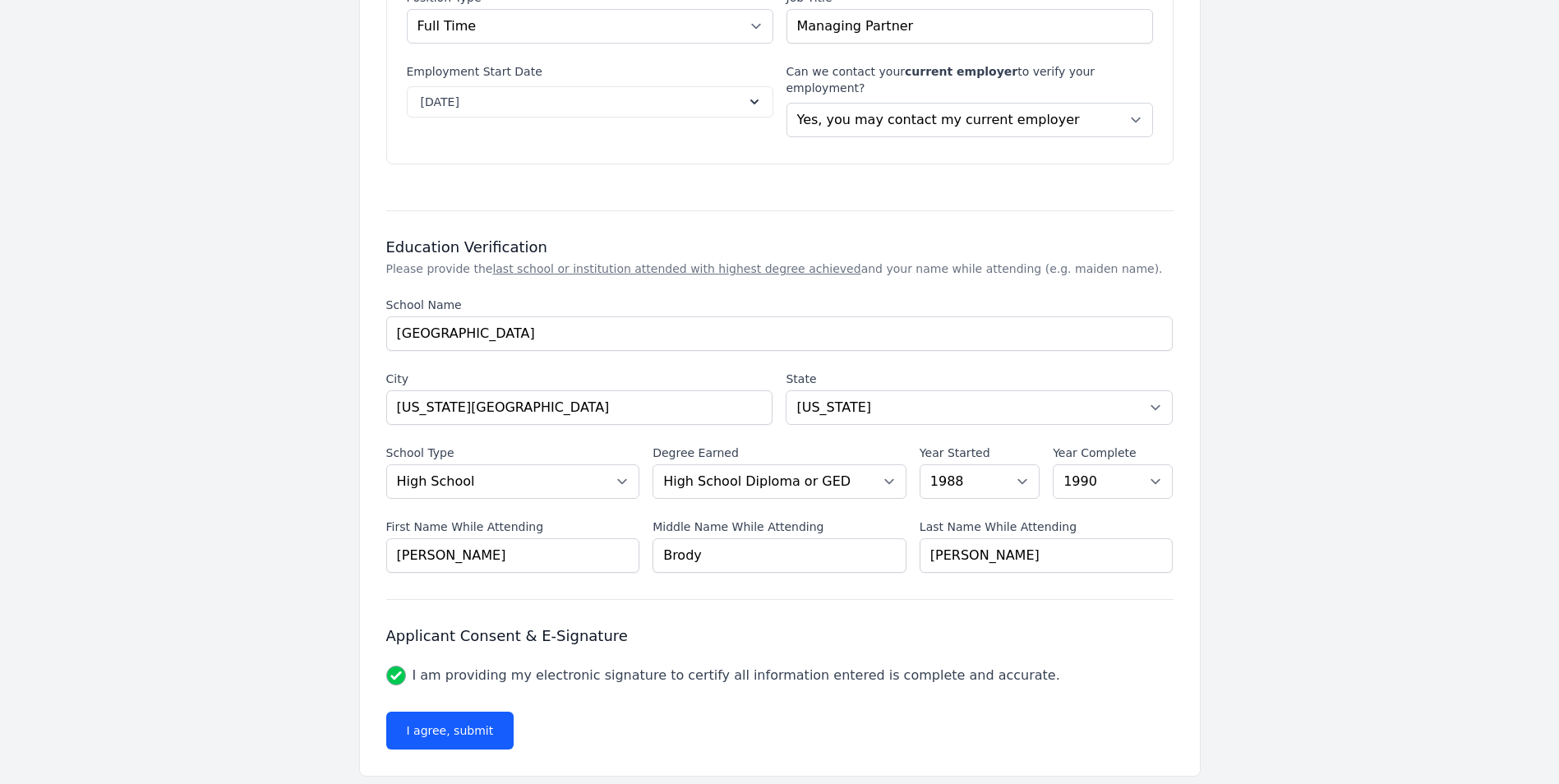
scroll to position [1268, 0]
click at [443, 712] on button "I agree, submit" at bounding box center [450, 728] width 129 height 38
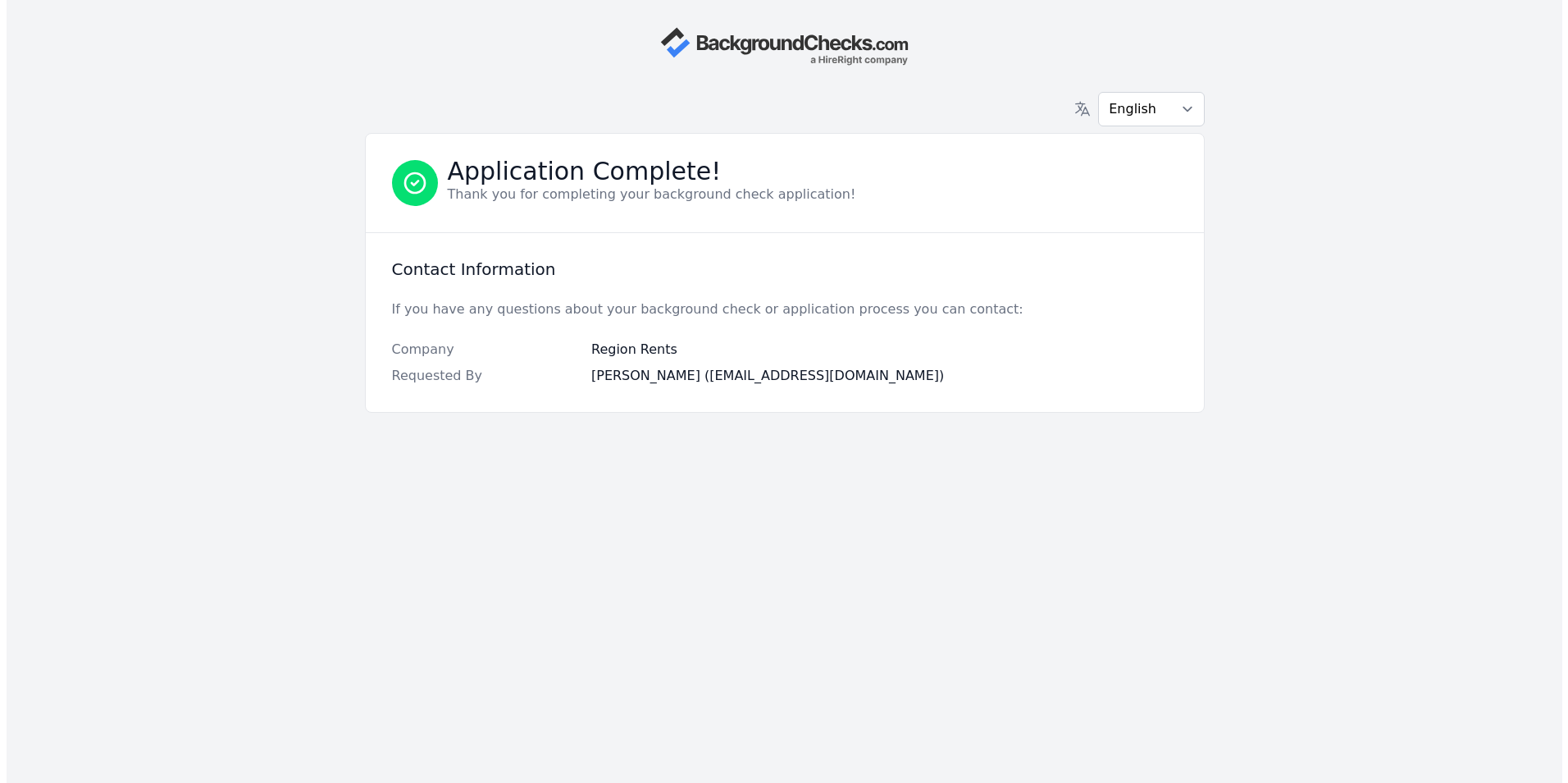
scroll to position [0, 0]
click at [485, 568] on div "English Español Français Application Complete! Thank you for completing your ba…" at bounding box center [784, 391] width 1050 height 783
